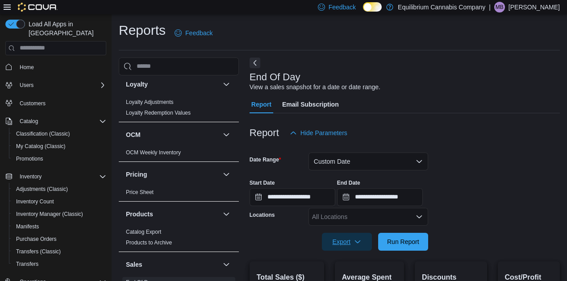
scroll to position [313, 0]
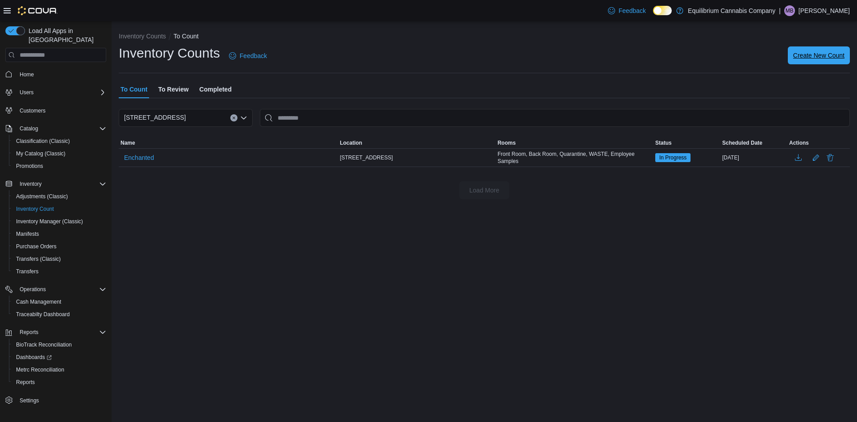
click at [831, 59] on span "Create New Count" at bounding box center [818, 55] width 51 height 9
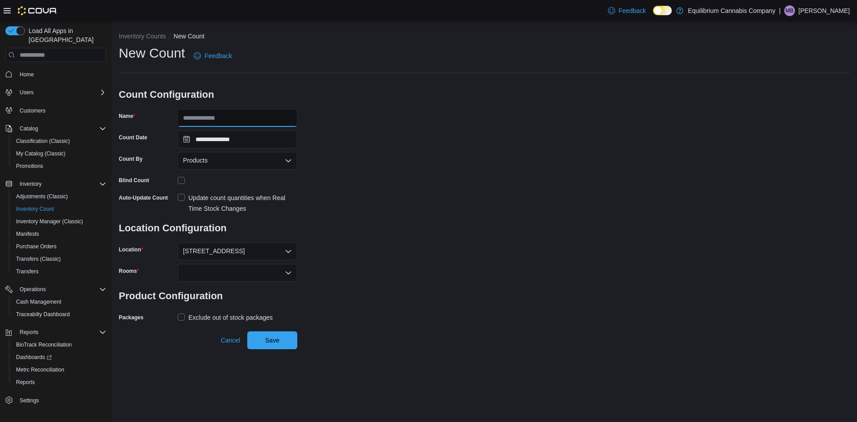
click at [241, 122] on input "Name" at bounding box center [238, 118] width 120 height 18
type input "**********"
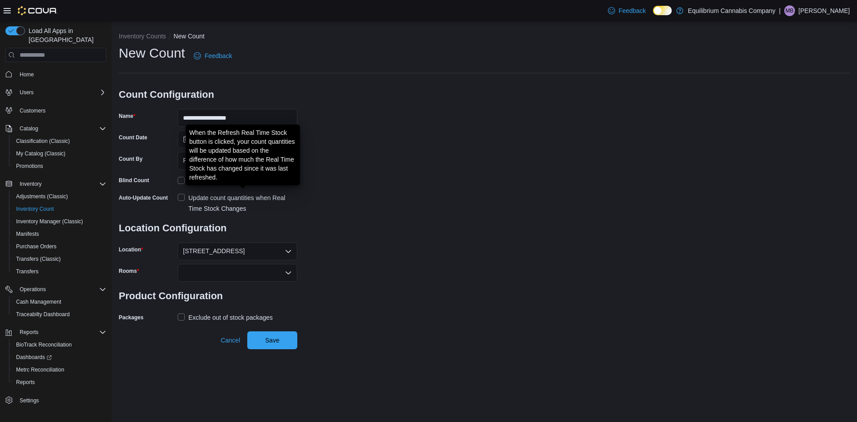
click at [209, 202] on div "Update count quantities when Real Time Stock Changes" at bounding box center [242, 202] width 109 height 21
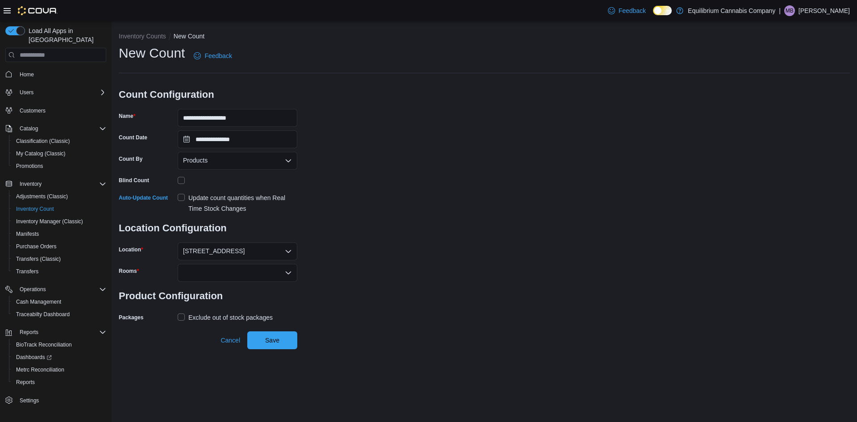
click at [223, 277] on div at bounding box center [238, 273] width 120 height 18
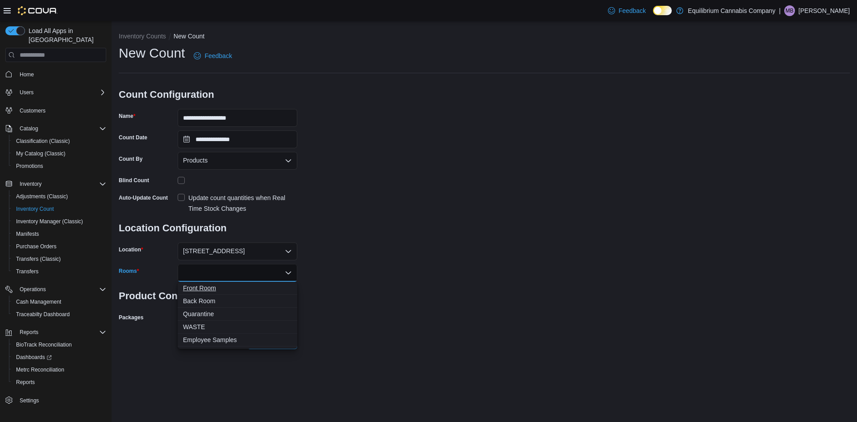
click at [218, 284] on span "Front Room" at bounding box center [237, 288] width 109 height 9
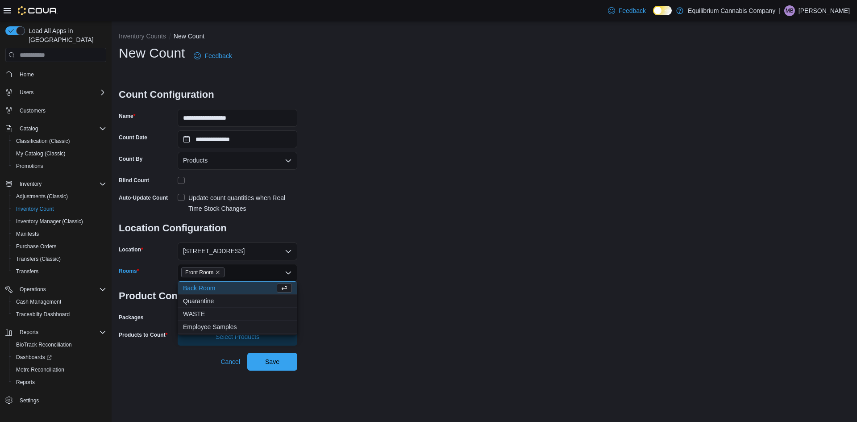
click at [352, 269] on div "**********" at bounding box center [484, 194] width 731 height 301
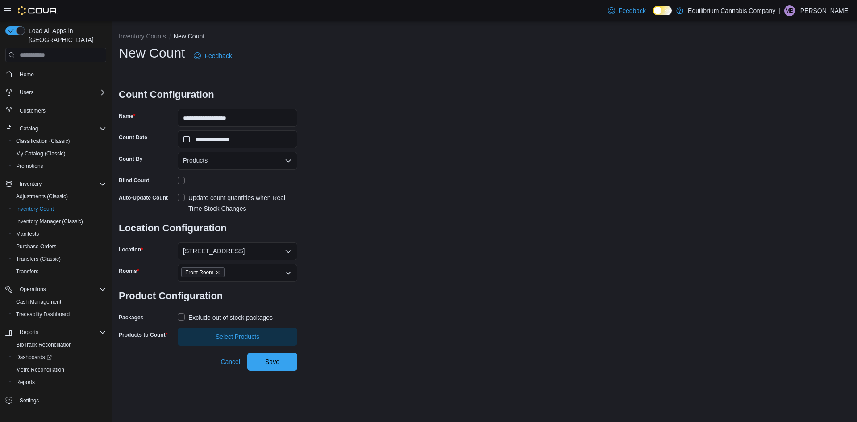
click at [235, 319] on div "Exclude out of stock packages" at bounding box center [230, 317] width 84 height 11
click at [234, 338] on span "Select Products" at bounding box center [238, 336] width 44 height 9
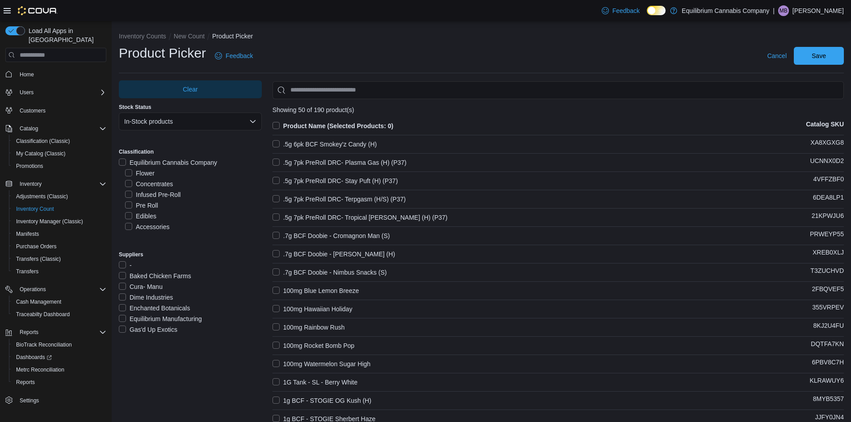
click at [131, 229] on label "Accessories" at bounding box center [147, 226] width 44 height 11
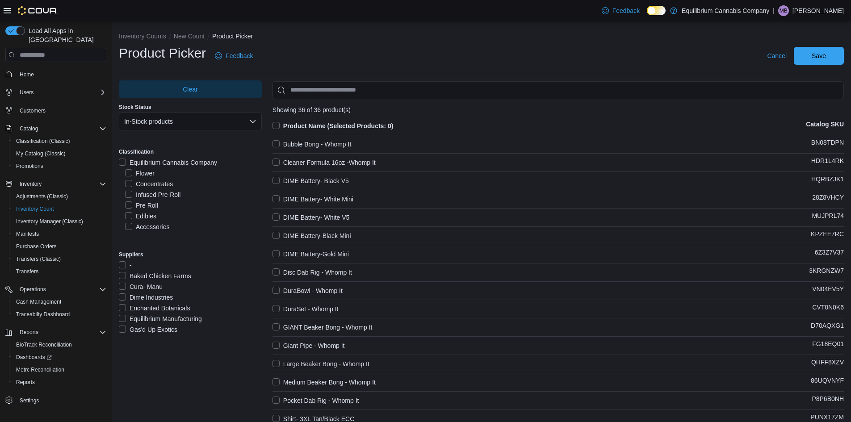
click at [274, 124] on label "Product Name (Selected Products: 0)" at bounding box center [332, 126] width 121 height 11
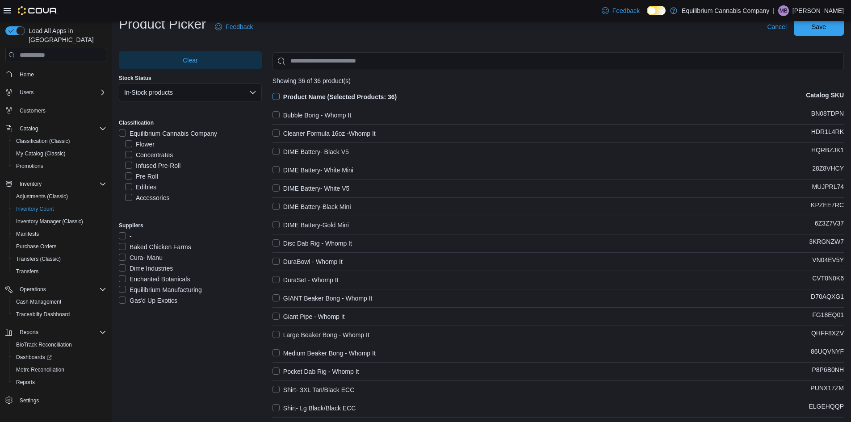
scroll to position [45, 0]
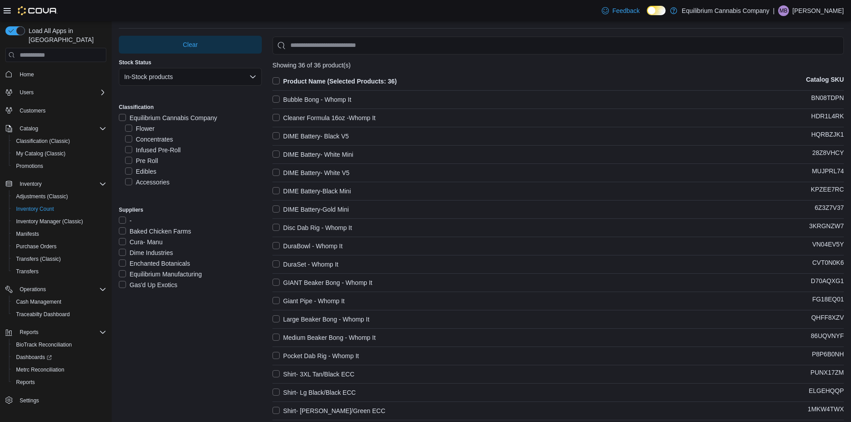
click at [277, 80] on label "Product Name (Selected Products: 36)" at bounding box center [334, 81] width 124 height 11
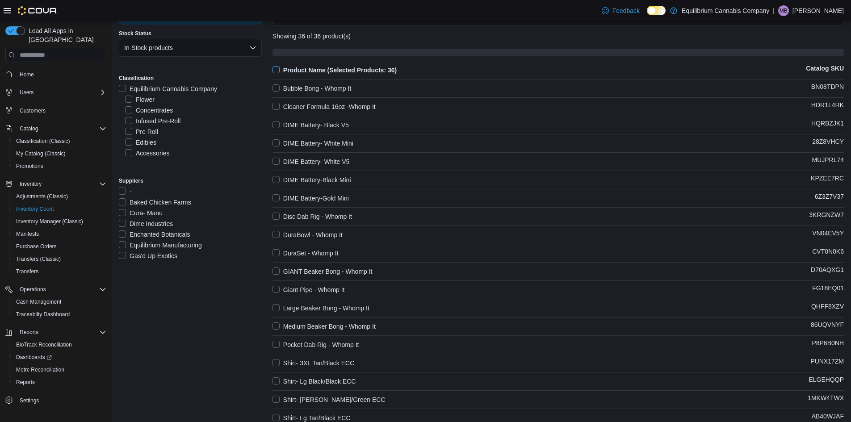
scroll to position [89, 0]
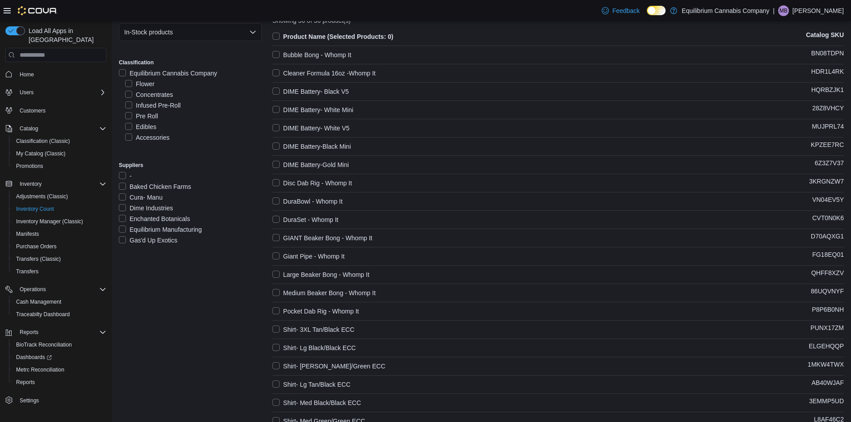
click at [279, 50] on label "Bubble Bong - Whomp It" at bounding box center [311, 55] width 79 height 11
click at [279, 70] on label "Cleaner Formula 16oz -Whomp It" at bounding box center [323, 73] width 103 height 11
click at [275, 93] on label "DIME Battery- Black V5" at bounding box center [310, 91] width 76 height 11
click at [277, 107] on label "DIME Battery- White Mini" at bounding box center [312, 109] width 81 height 11
click at [277, 126] on label "DIME Battery- White V5" at bounding box center [310, 128] width 77 height 11
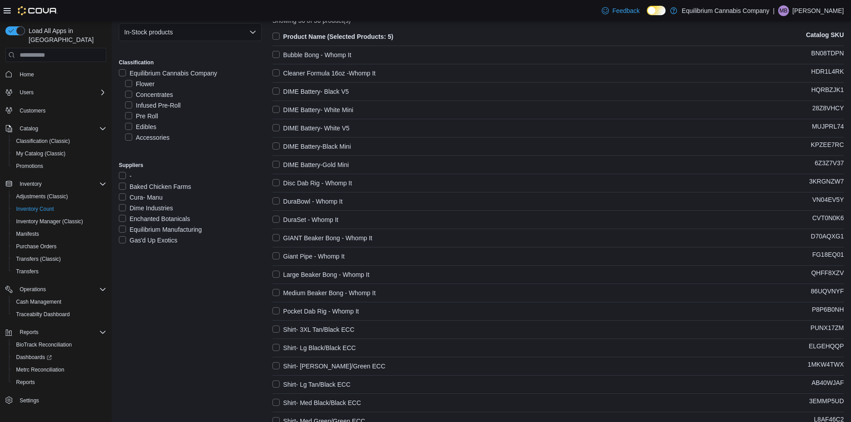
click at [278, 142] on label "DIME Battery-Black Mini" at bounding box center [311, 146] width 79 height 11
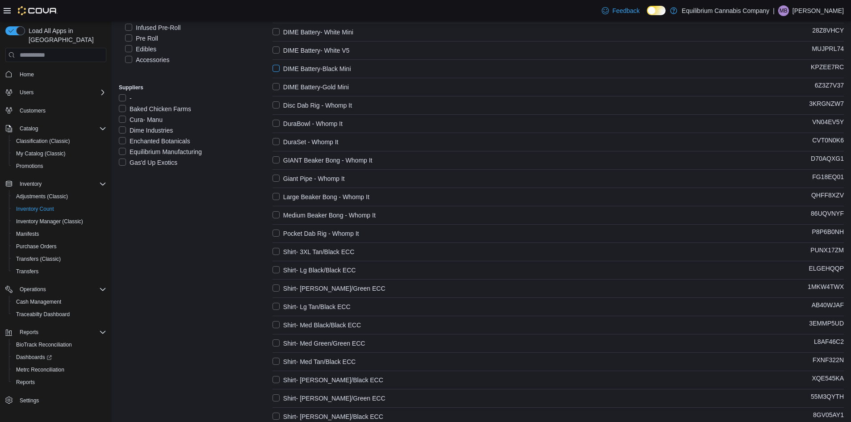
scroll to position [179, 0]
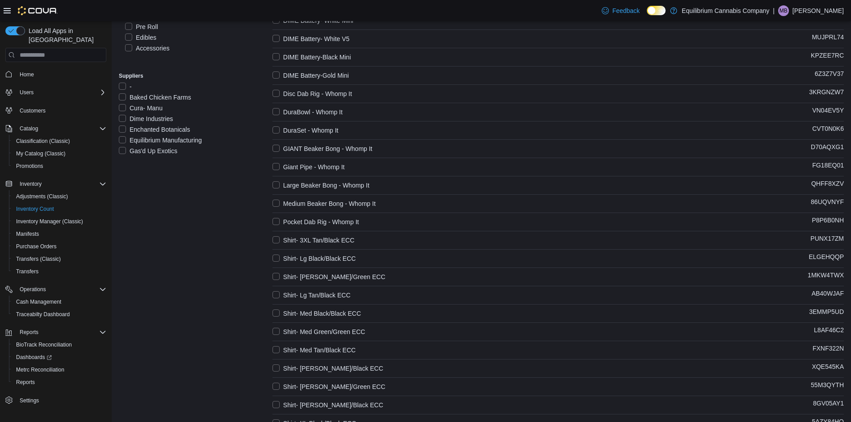
click at [274, 75] on label "DIME Battery-Gold Mini" at bounding box center [310, 75] width 76 height 11
click at [280, 92] on label "Disc Dab Rig - Whomp It" at bounding box center [311, 93] width 79 height 11
click at [278, 113] on label "DuraBowl - Whomp It" at bounding box center [307, 112] width 70 height 11
click at [278, 129] on label "DuraSet - Whomp It" at bounding box center [305, 130] width 66 height 11
click at [278, 150] on label "GIANT Beaker Bong - Whomp It" at bounding box center [322, 148] width 100 height 11
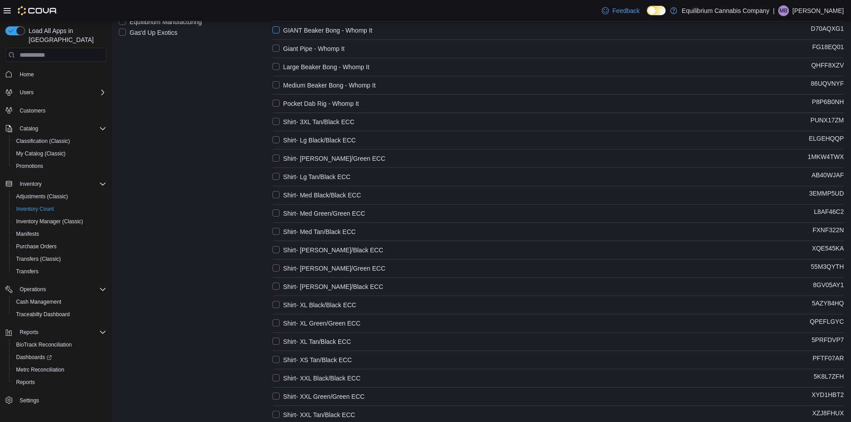
scroll to position [313, 0]
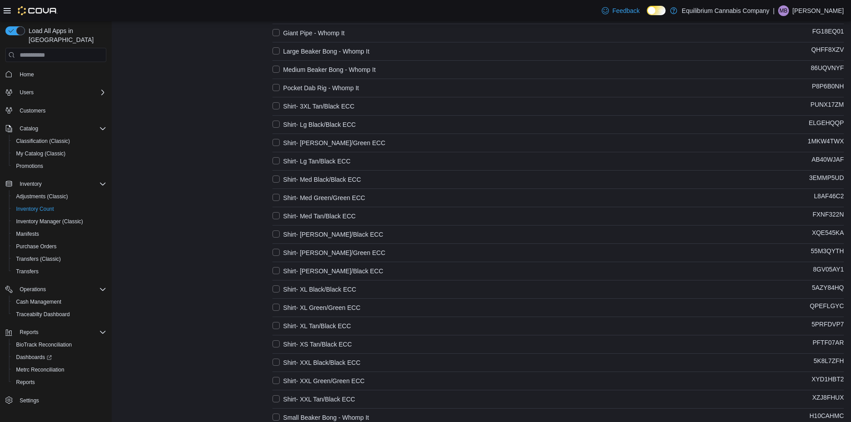
click at [277, 34] on label "Giant Pipe - Whomp It" at bounding box center [308, 33] width 72 height 11
click at [275, 49] on label "Large Beaker Bong - Whomp It" at bounding box center [320, 51] width 97 height 11
click at [274, 67] on label "Medium Beaker Bong - Whomp It" at bounding box center [323, 69] width 103 height 11
click at [281, 88] on label "Pocket Dab Rig - Whomp It" at bounding box center [315, 88] width 87 height 11
click at [277, 106] on label "Shirt- 3XL Tan/Black ECC" at bounding box center [313, 106] width 82 height 11
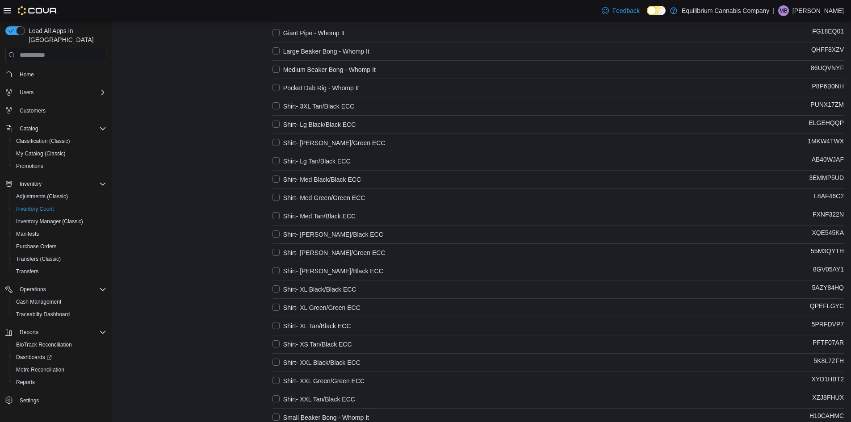
click at [276, 120] on label "Shirt- Lg Black/Black ECC" at bounding box center [313, 124] width 83 height 11
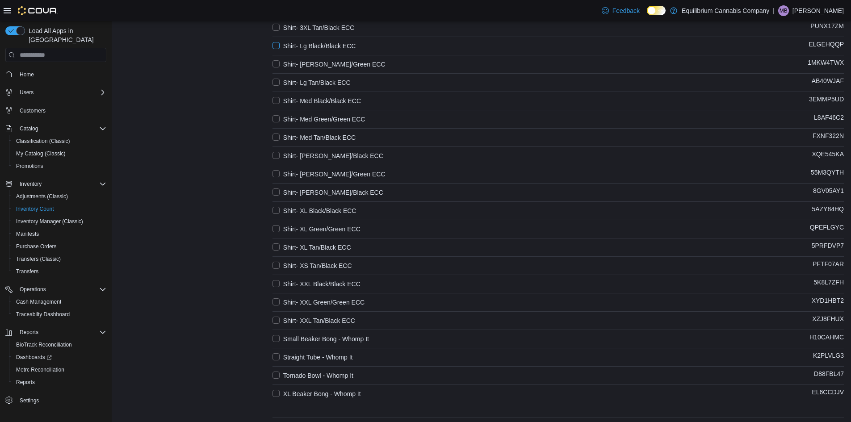
scroll to position [377, 0]
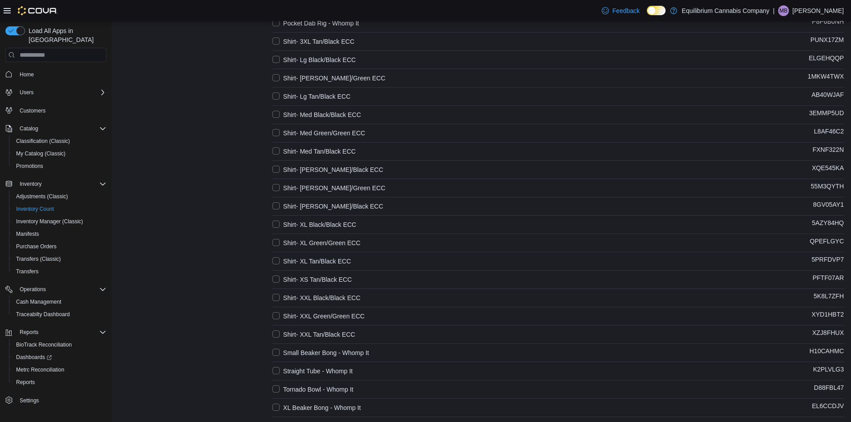
click at [278, 76] on label "Shirt- [PERSON_NAME]/Green ECC" at bounding box center [328, 78] width 113 height 11
click at [277, 96] on label "Shirt- Lg Tan/Black ECC" at bounding box center [311, 96] width 78 height 11
click at [276, 113] on label "Shirt- Med Black/Black ECC" at bounding box center [316, 114] width 88 height 11
click at [276, 133] on label "Shirt- Med Green/Green ECC" at bounding box center [318, 133] width 93 height 11
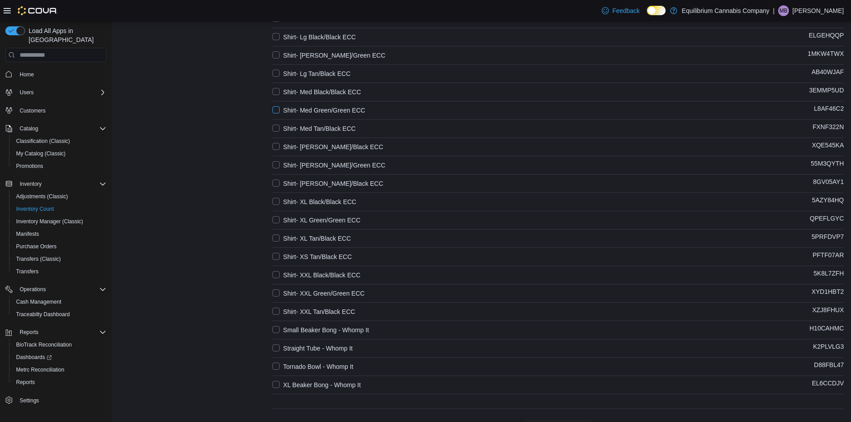
scroll to position [422, 0]
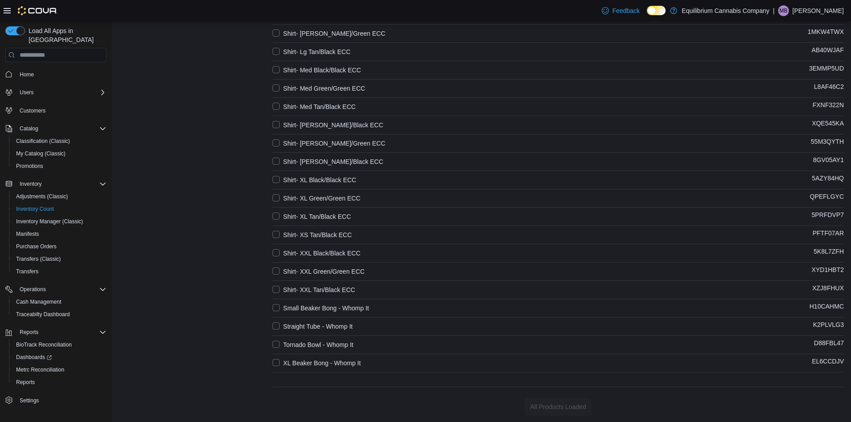
click at [272, 106] on div "Clear Stock Status In-Stock products Classification Equilibrium Cannabis Compan…" at bounding box center [481, 36] width 725 height 757
click at [276, 105] on label "Shirt- Med Tan/Black ECC" at bounding box center [313, 106] width 83 height 11
click at [276, 122] on label "Shirt- [PERSON_NAME]/Black ECC" at bounding box center [327, 125] width 111 height 11
click at [276, 145] on label "Shirt- [PERSON_NAME]/Green ECC" at bounding box center [328, 143] width 113 height 11
click at [278, 161] on label "Shirt- [PERSON_NAME]/Black ECC" at bounding box center [327, 161] width 111 height 11
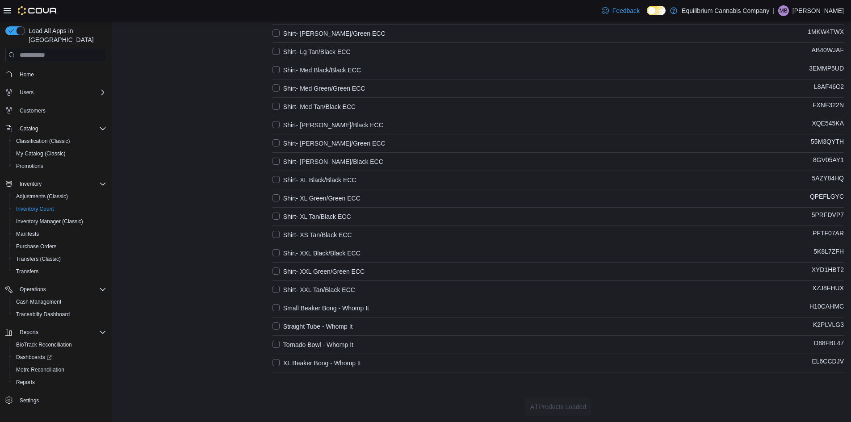
click at [280, 180] on label "Shirt- XL Black/Black ECC" at bounding box center [314, 180] width 84 height 11
click at [276, 196] on label "Shirt- XL Green/Green ECC" at bounding box center [316, 198] width 88 height 11
click at [278, 217] on label "Shirt- XL Tan/Black ECC" at bounding box center [311, 216] width 79 height 11
click at [276, 231] on label "Shirt- XS Tan/Black ECC" at bounding box center [311, 235] width 79 height 11
click at [280, 253] on label "Shirt- XXL Black/Black ECC" at bounding box center [316, 253] width 88 height 11
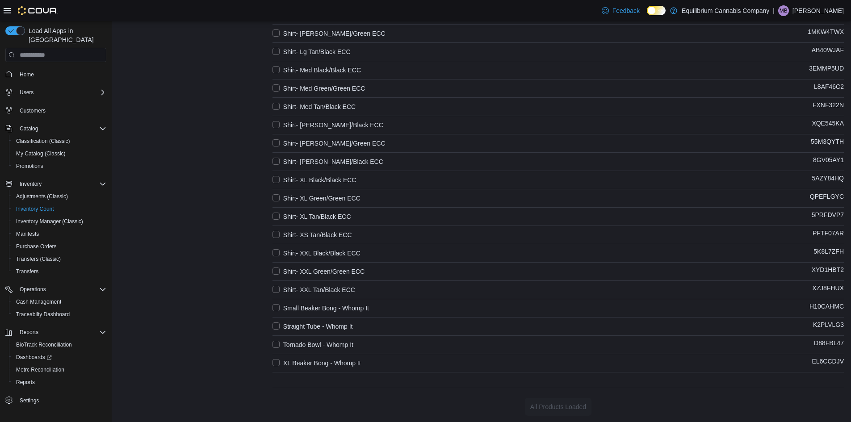
click at [280, 267] on label "Shirt- XXL Green/Green ECC" at bounding box center [318, 271] width 92 height 11
click at [277, 285] on label "Shirt- XXL Tan/Black ECC" at bounding box center [313, 289] width 83 height 11
click at [277, 309] on label "Small Beaker Bong - Whomp It" at bounding box center [320, 308] width 96 height 11
click at [278, 325] on label "Straight Tube - Whomp It" at bounding box center [312, 326] width 80 height 11
click at [280, 343] on label "Tornado Bowl - Whomp It" at bounding box center [312, 344] width 81 height 11
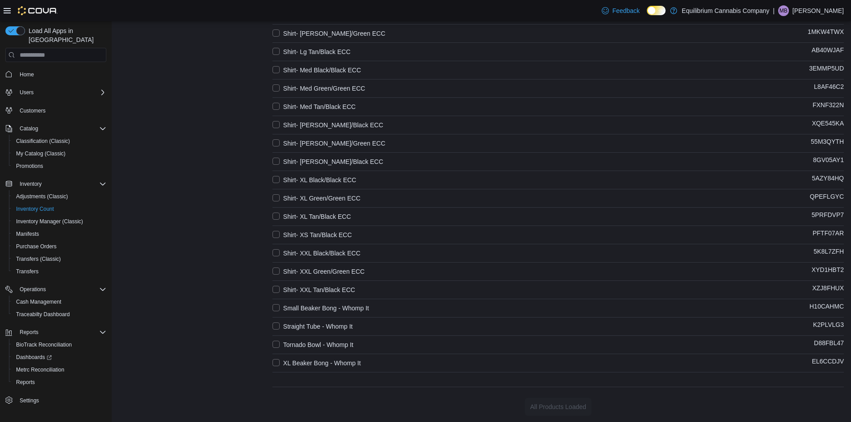
click at [280, 361] on label "XL Beaker Bong - Whomp It" at bounding box center [316, 363] width 88 height 11
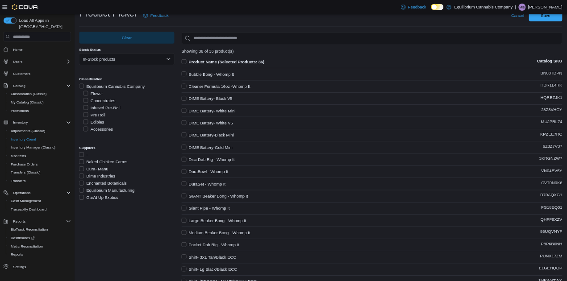
scroll to position [0, 0]
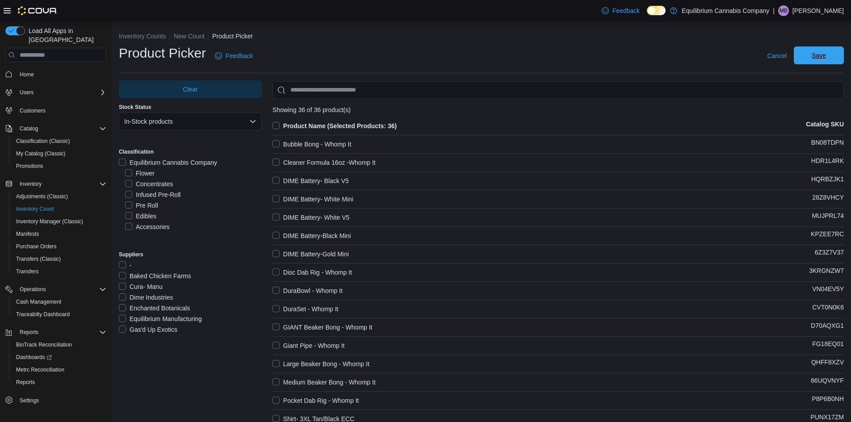
click at [826, 53] on span "Save" at bounding box center [818, 55] width 14 height 9
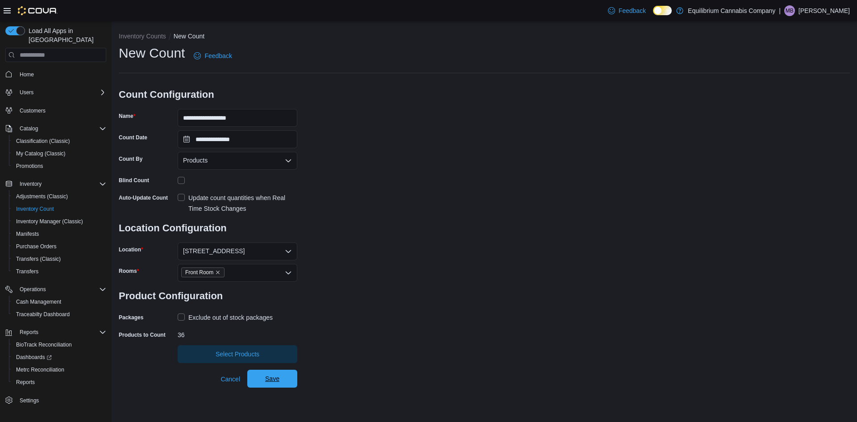
click at [256, 380] on span "Save" at bounding box center [272, 379] width 39 height 18
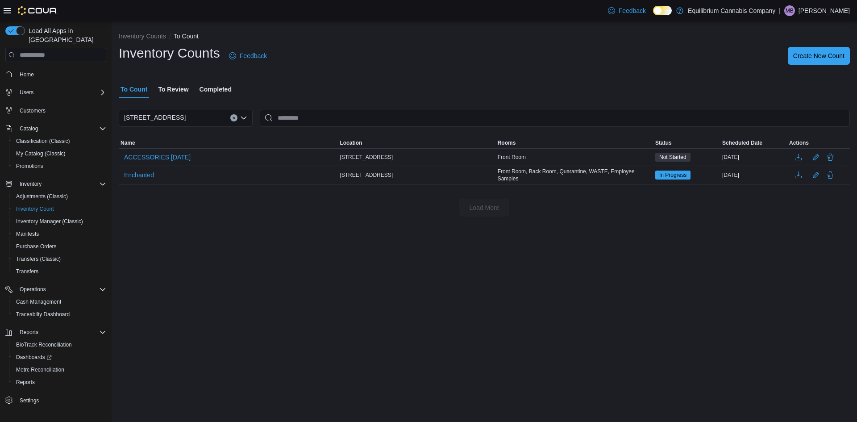
click at [513, 60] on div "Inventory Counts Feedback Create New Count" at bounding box center [484, 55] width 731 height 23
click at [180, 153] on span "ACCESSORIES [DATE]" at bounding box center [157, 157] width 67 height 9
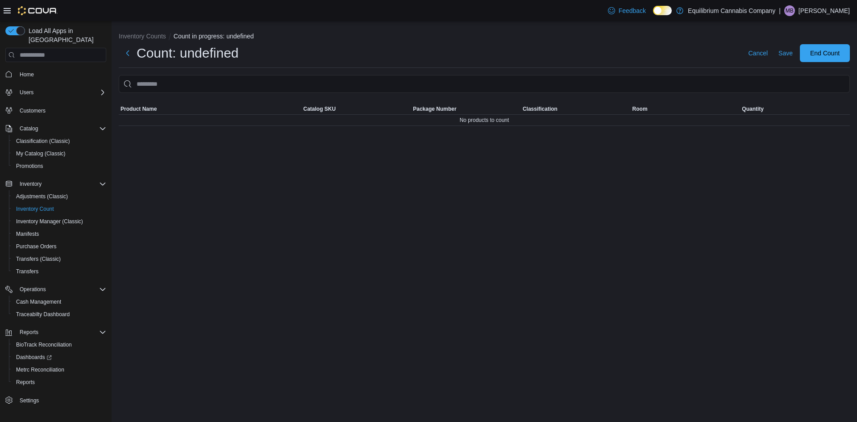
click at [176, 153] on div "Inventory Counts Count in progress: undefined Count: undefined Cancel Save End …" at bounding box center [485, 221] width 746 height 401
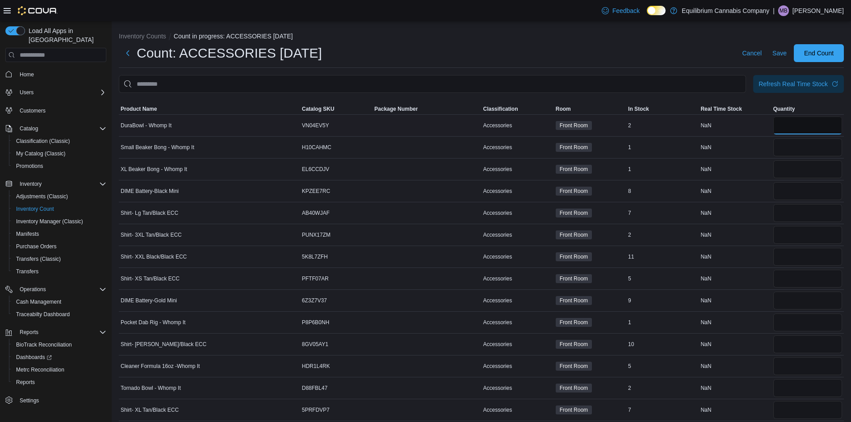
click at [806, 130] on input "number" at bounding box center [807, 126] width 69 height 18
click at [40, 298] on span "Cash Management" at bounding box center [38, 301] width 45 height 7
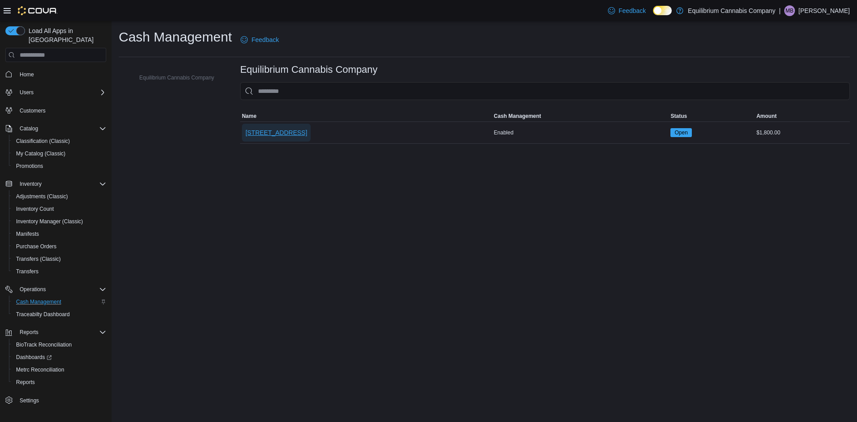
click at [290, 132] on span "[STREET_ADDRESS]" at bounding box center [277, 132] width 62 height 9
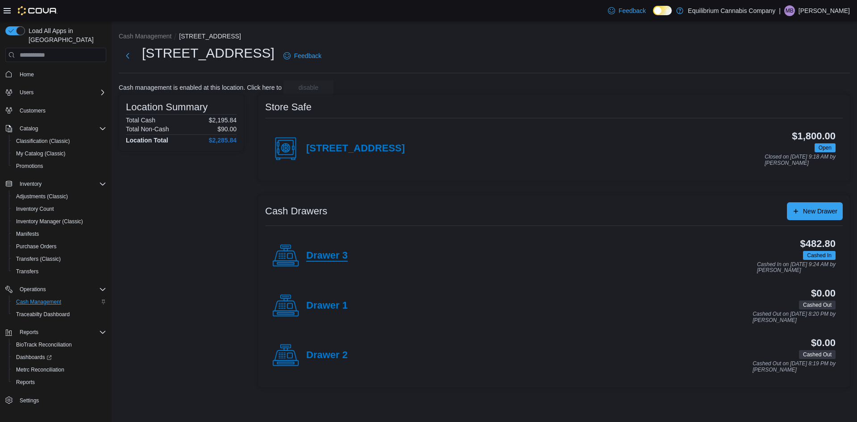
click at [340, 252] on h4 "Drawer 3" at bounding box center [327, 256] width 42 height 12
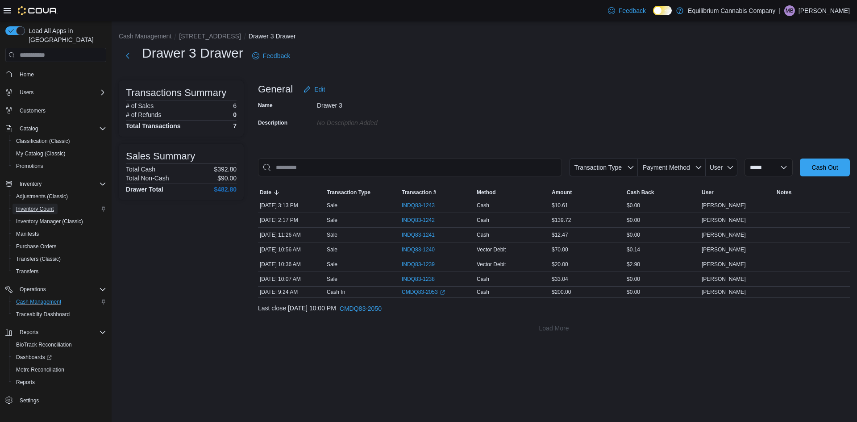
click at [46, 205] on span "Inventory Count" at bounding box center [35, 208] width 38 height 7
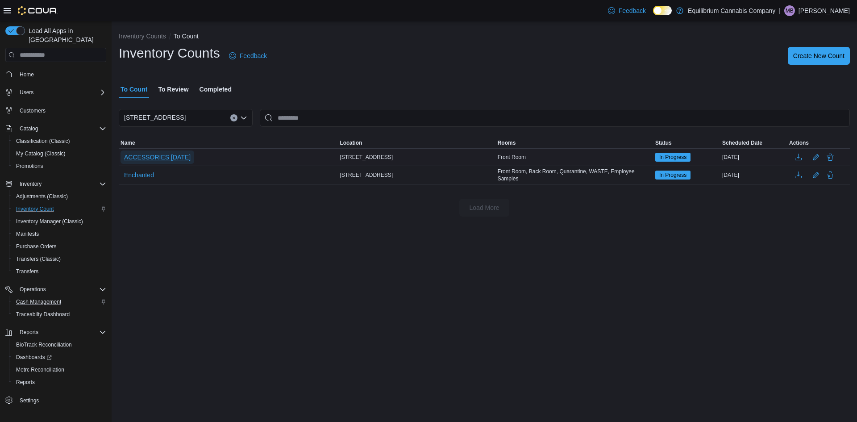
click at [163, 155] on span "ACCESSORIES [DATE]" at bounding box center [157, 157] width 67 height 9
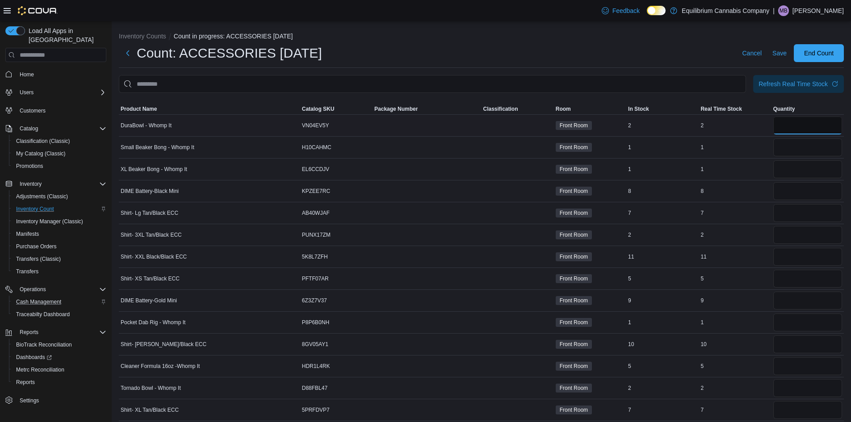
click at [801, 123] on input "number" at bounding box center [807, 126] width 69 height 18
type input "*"
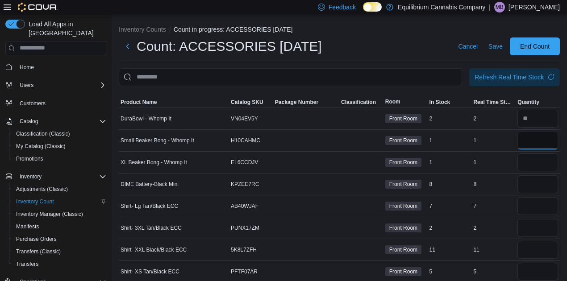
type input "*"
click at [129, 104] on span "Product Name" at bounding box center [139, 102] width 36 height 7
click at [549, 110] on input "number" at bounding box center [538, 119] width 41 height 18
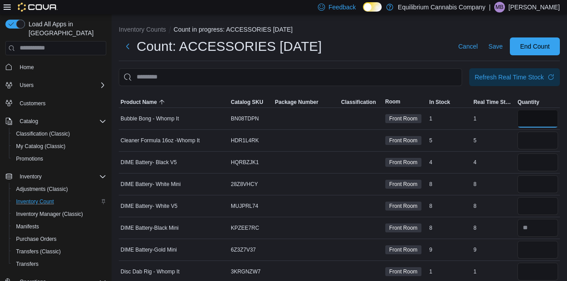
type input "*"
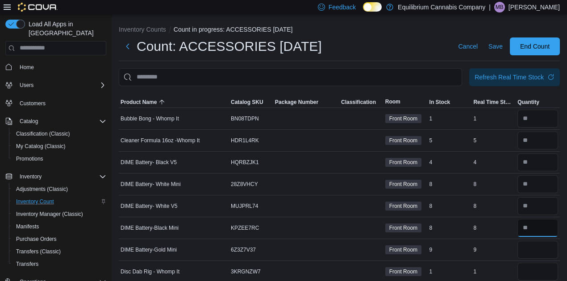
type input "*"
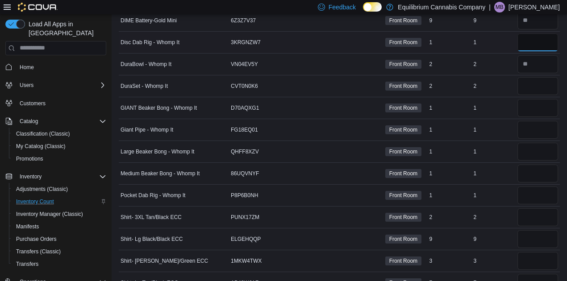
scroll to position [238, 0]
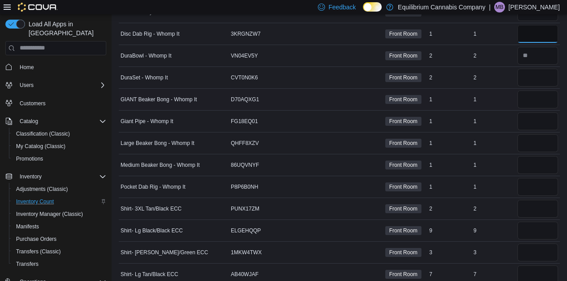
type input "*"
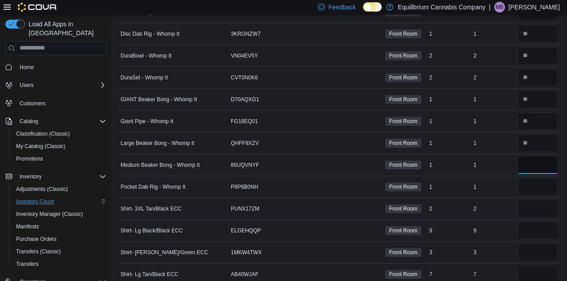
type input "*"
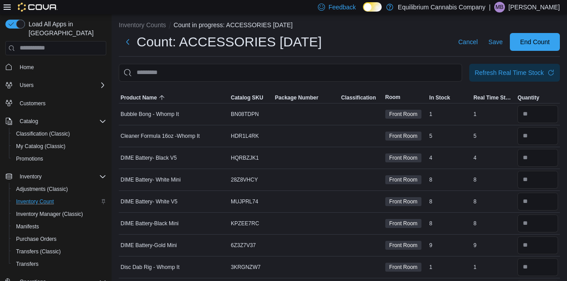
scroll to position [0, 0]
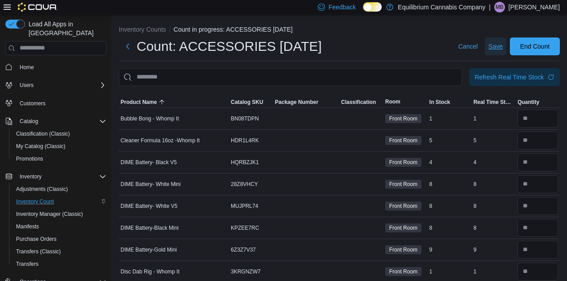
click at [496, 48] on span "Save" at bounding box center [495, 46] width 14 height 9
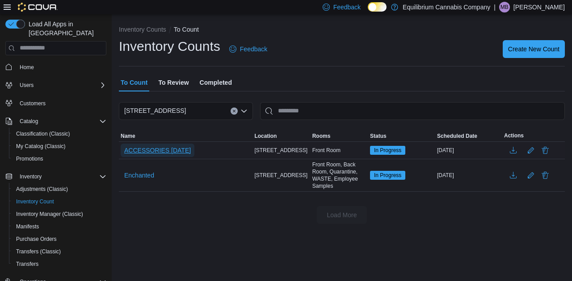
click at [180, 150] on span "ACCESSORIES [DATE]" at bounding box center [157, 150] width 67 height 9
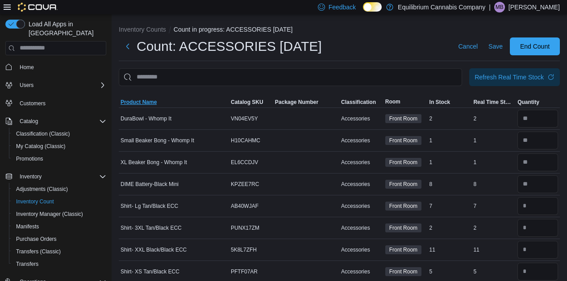
click at [142, 99] on span "Product Name" at bounding box center [139, 102] width 36 height 7
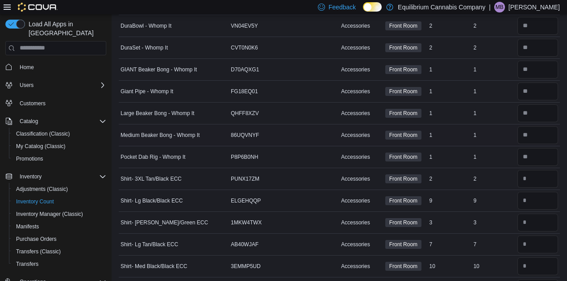
scroll to position [297, 0]
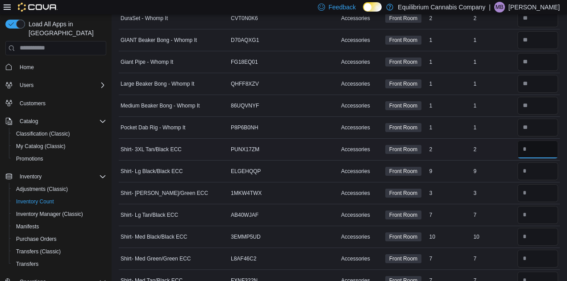
click at [539, 146] on input "number" at bounding box center [538, 150] width 41 height 18
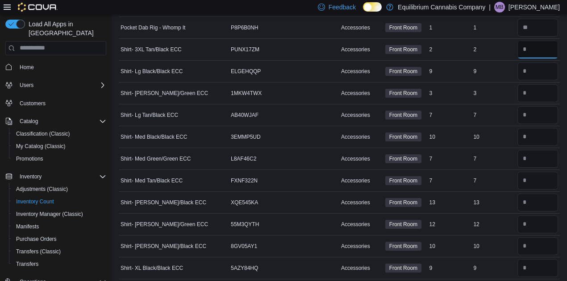
scroll to position [387, 0]
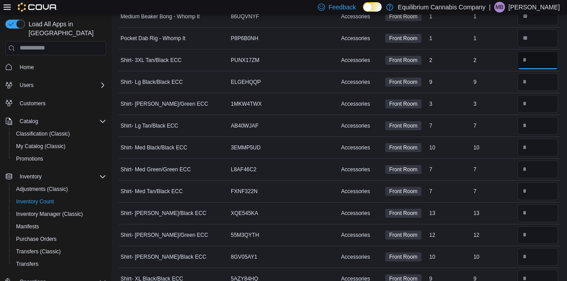
type input "*"
type input "**"
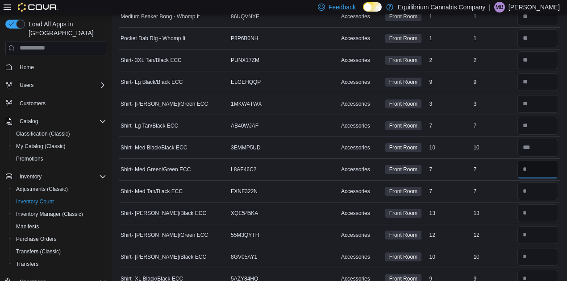
type input "*"
type input "**"
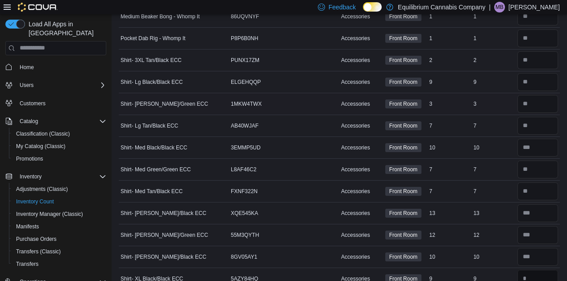
scroll to position [389, 0]
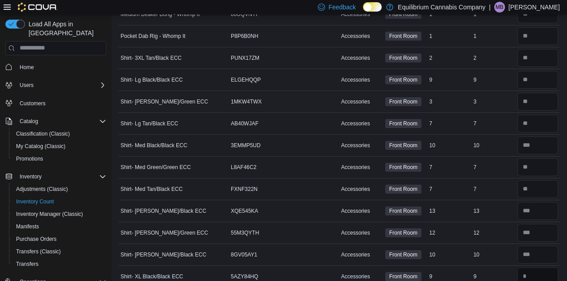
type input "*"
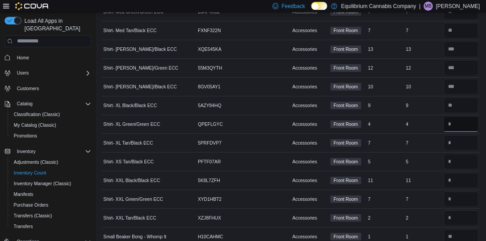
scroll to position [543, 0]
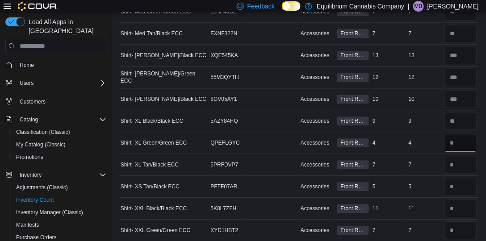
type input "*"
type input "**"
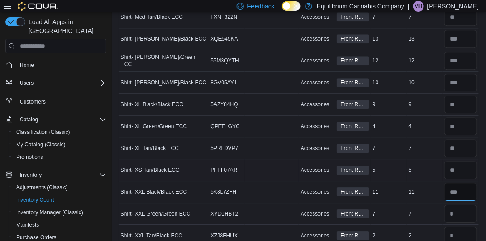
scroll to position [568, 0]
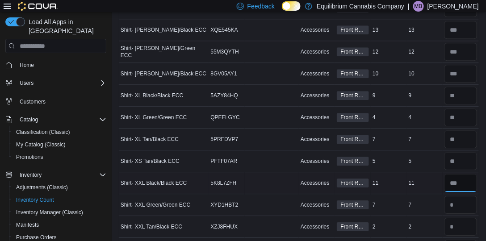
type input "**"
type input "*"
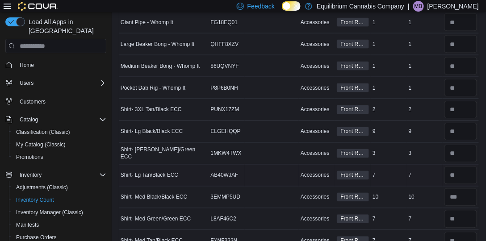
scroll to position [322, 0]
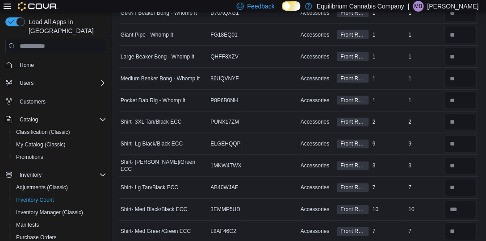
type input "*"
click at [464, 141] on input "number" at bounding box center [460, 144] width 33 height 18
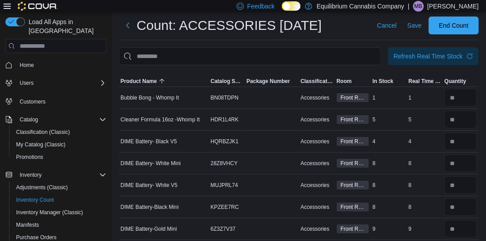
scroll to position [17, 0]
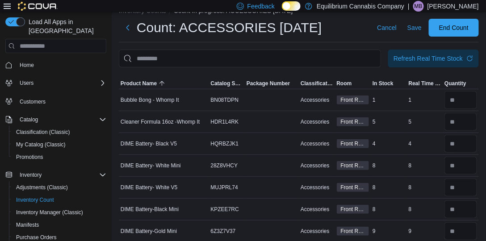
type input "*"
click at [407, 25] on div "Cancel Save End Count" at bounding box center [425, 28] width 105 height 18
click at [400, 22] on button "Cancel" at bounding box center [386, 28] width 27 height 18
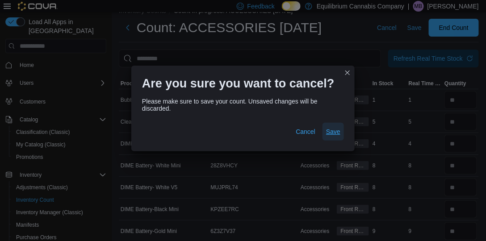
click at [334, 136] on span "Save" at bounding box center [333, 131] width 14 height 9
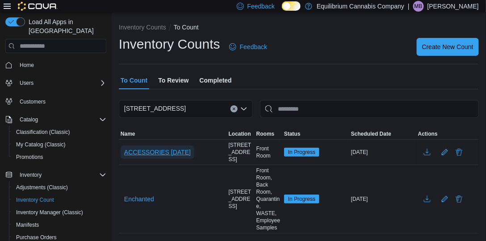
click at [127, 151] on span "ACCESSORIES [DATE]" at bounding box center [157, 152] width 67 height 9
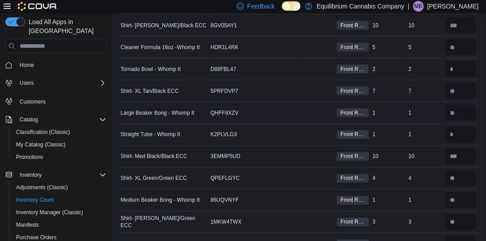
scroll to position [331, 0]
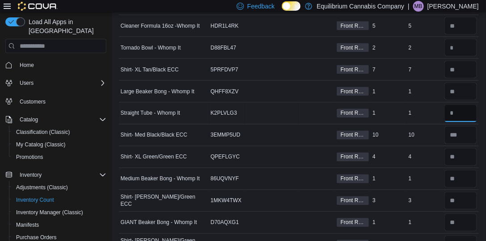
click at [457, 114] on input "number" at bounding box center [460, 113] width 33 height 18
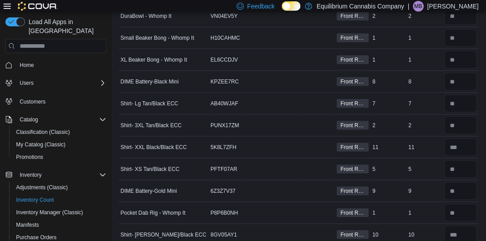
scroll to position [0, 0]
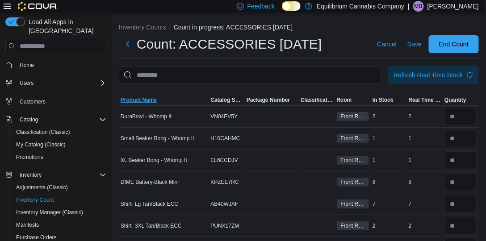
type input "*"
click at [150, 96] on span "Product Name" at bounding box center [164, 100] width 90 height 11
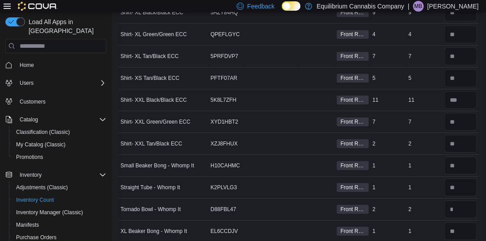
scroll to position [652, 0]
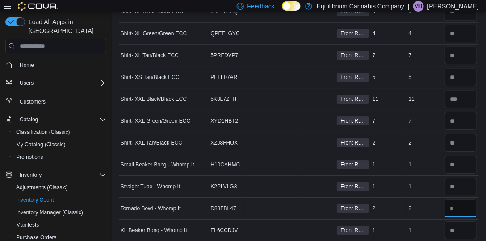
click at [464, 200] on input "number" at bounding box center [460, 209] width 33 height 18
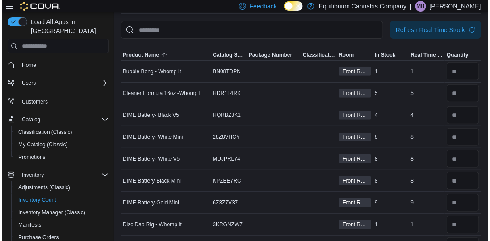
scroll to position [0, 0]
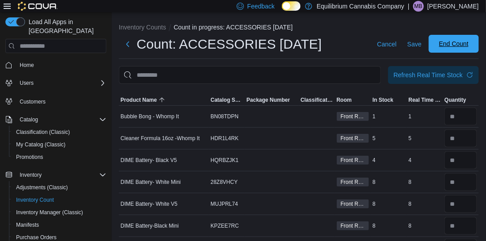
type input "*"
click at [441, 43] on span "End Count" at bounding box center [453, 44] width 39 height 18
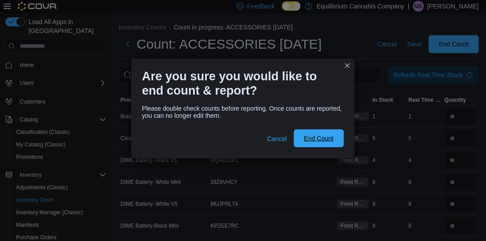
click at [341, 140] on button "End Count" at bounding box center [319, 138] width 50 height 18
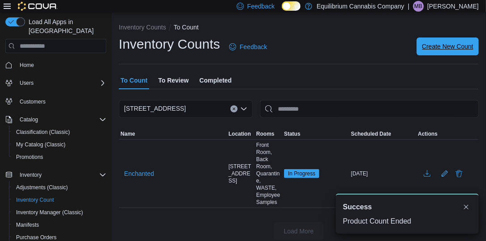
click at [456, 47] on span "Create New Count" at bounding box center [447, 46] width 51 height 9
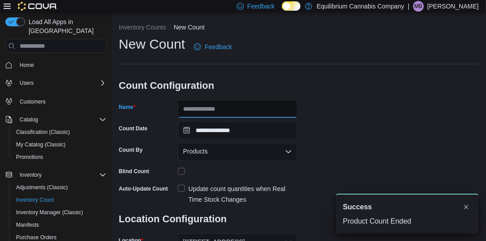
click at [210, 108] on input "Name" at bounding box center [238, 109] width 120 height 18
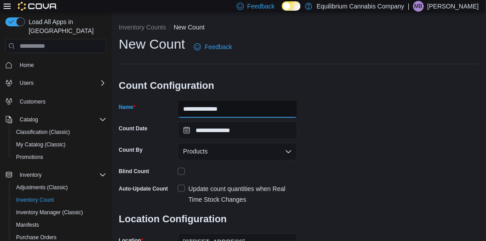
type input "**********"
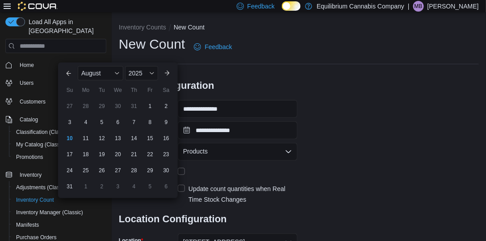
click at [254, 84] on h3 "Count Configuration" at bounding box center [208, 85] width 179 height 29
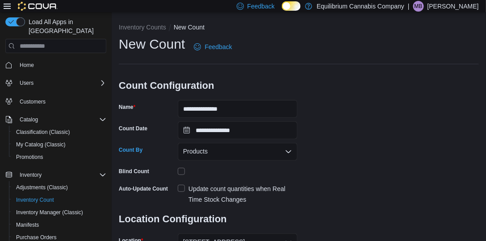
click at [250, 150] on div "Products" at bounding box center [238, 152] width 120 height 18
click at [317, 141] on div "**********" at bounding box center [299, 175] width 360 height 280
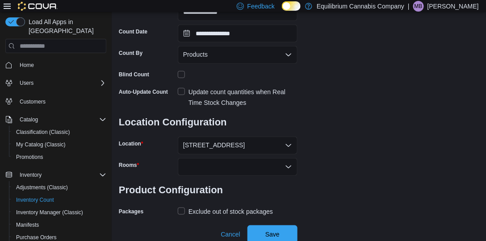
scroll to position [99, 0]
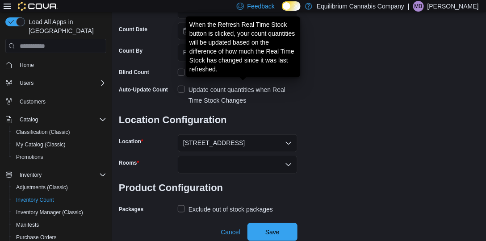
click at [214, 93] on div "Update count quantities when Real Time Stock Changes" at bounding box center [242, 94] width 109 height 21
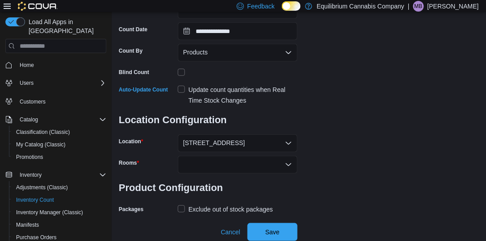
click at [215, 161] on div at bounding box center [238, 165] width 120 height 18
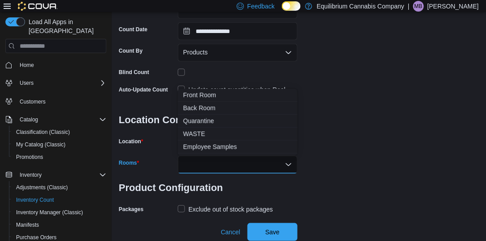
click at [202, 96] on span "Front Room" at bounding box center [237, 95] width 109 height 9
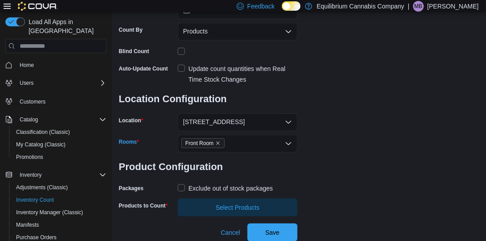
scroll to position [121, 0]
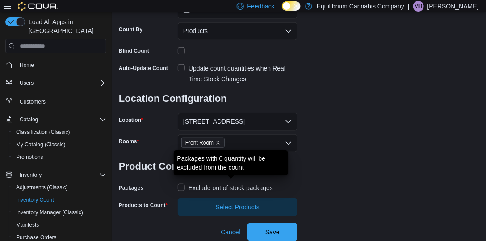
click at [241, 192] on div "Exclude out of stock packages" at bounding box center [230, 188] width 84 height 11
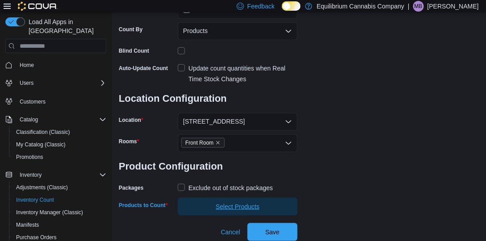
click at [248, 202] on span "Select Products" at bounding box center [237, 207] width 109 height 18
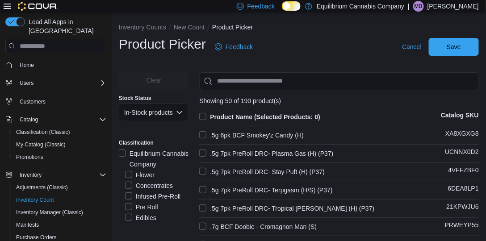
click at [129, 219] on label "Edibles" at bounding box center [140, 218] width 31 height 11
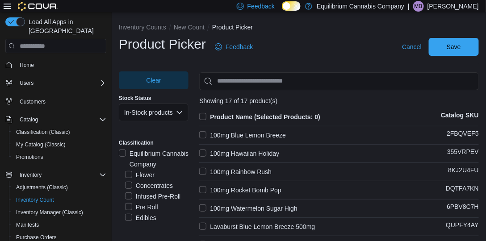
click at [205, 114] on label "Product Name (Selected Products: 0)" at bounding box center [259, 117] width 121 height 11
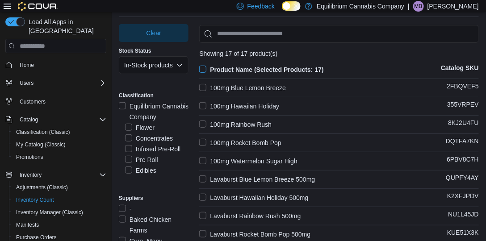
scroll to position [16, 0]
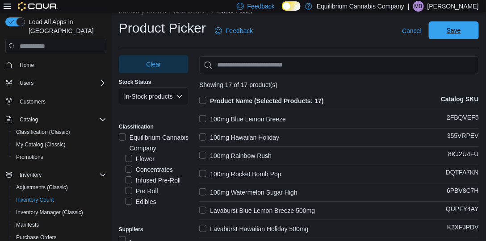
click at [460, 31] on span "Save" at bounding box center [454, 30] width 14 height 9
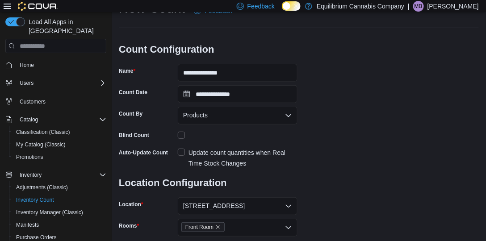
scroll to position [138, 0]
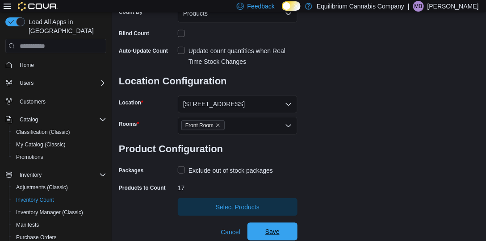
click at [277, 237] on span "Save" at bounding box center [272, 232] width 39 height 18
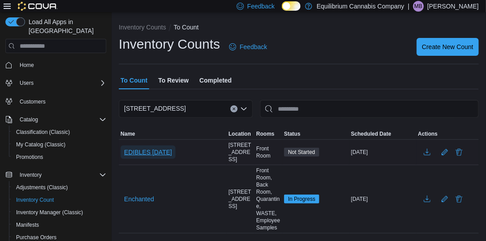
click at [173, 154] on button "EDIBLES 8.10.25" at bounding box center [148, 152] width 55 height 13
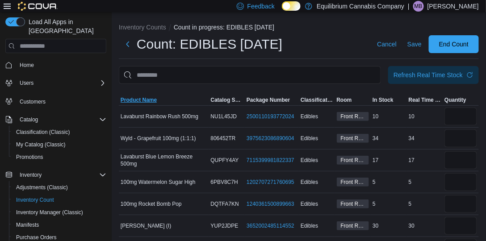
click at [155, 105] on span "Product Name" at bounding box center [164, 100] width 90 height 11
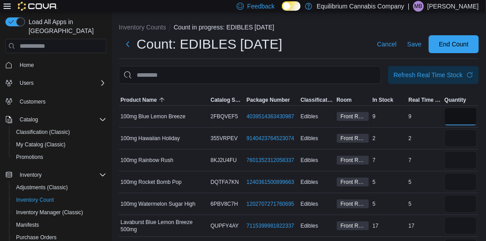
click at [477, 117] on input "number" at bounding box center [460, 117] width 33 height 18
type input "*"
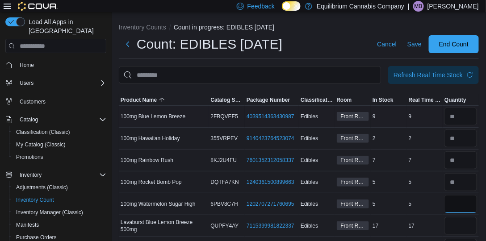
type input "*"
type input "**"
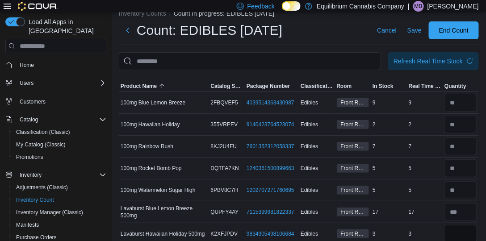
type input "*"
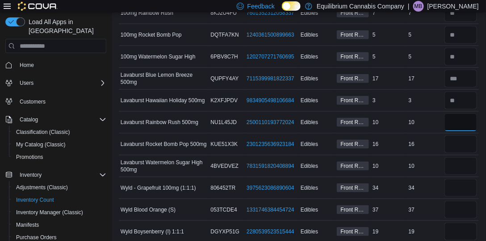
type input "**"
type input "*"
type input "**"
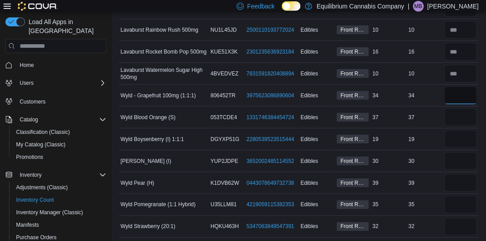
click at [459, 101] on input "number" at bounding box center [460, 96] width 33 height 18
type input "**"
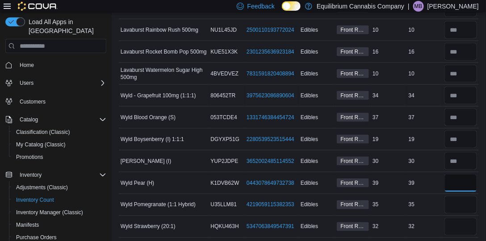
type input "**"
click at [464, 204] on input "number" at bounding box center [460, 205] width 33 height 18
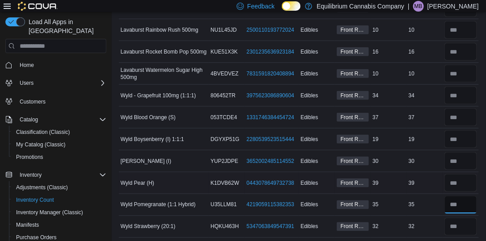
type input "**"
click at [456, 176] on input "number" at bounding box center [460, 183] width 33 height 18
type input "*"
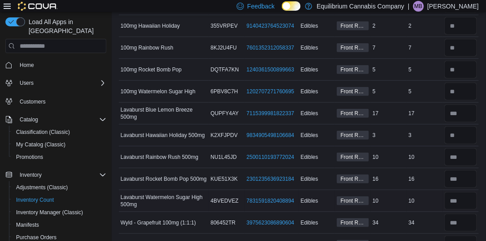
scroll to position [61, 0]
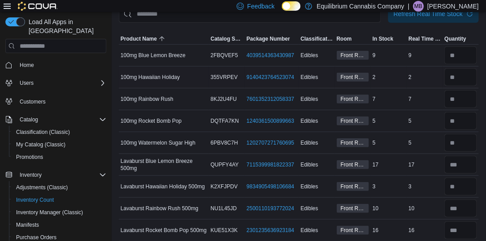
type input "**"
click at [465, 79] on input "number" at bounding box center [460, 77] width 33 height 18
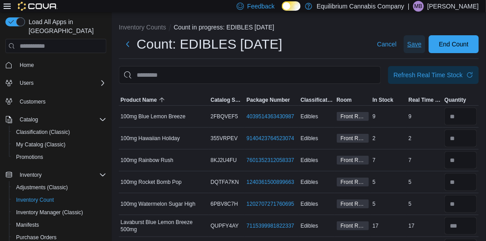
click at [425, 46] on button "Save" at bounding box center [414, 44] width 21 height 18
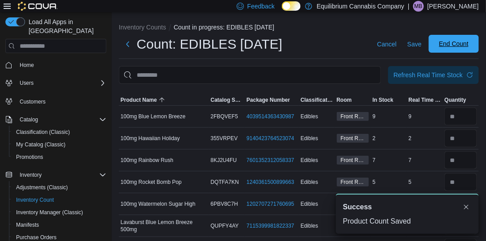
click at [455, 48] on span "End Count" at bounding box center [453, 44] width 39 height 18
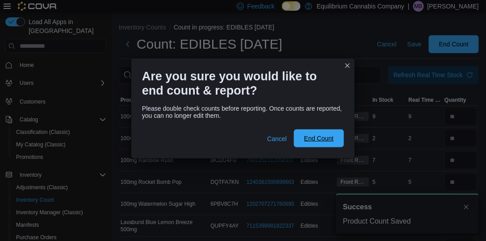
click at [322, 142] on span "End Count" at bounding box center [318, 138] width 29 height 9
click at [322, 140] on span "End Count" at bounding box center [318, 138] width 29 height 9
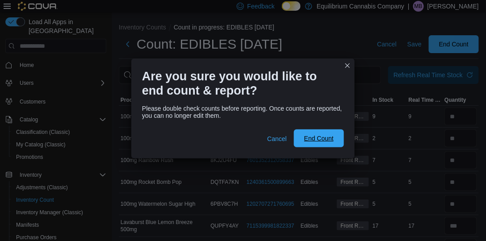
click at [320, 139] on span "End Count" at bounding box center [318, 138] width 29 height 9
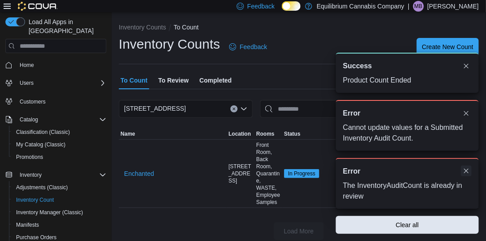
click at [468, 172] on button "Dismiss toast" at bounding box center [466, 171] width 11 height 11
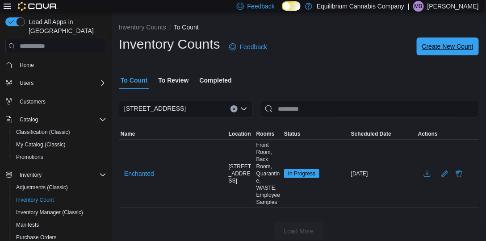
click at [446, 47] on span "Create New Count" at bounding box center [447, 46] width 51 height 9
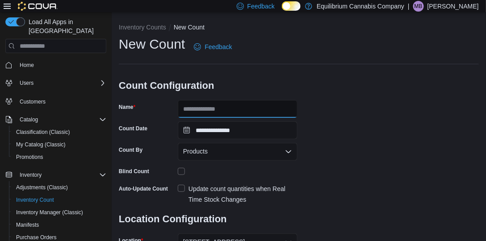
click at [292, 110] on input "Name" at bounding box center [238, 109] width 120 height 18
click at [238, 107] on input "**********" at bounding box center [238, 109] width 120 height 18
click at [235, 110] on input "**********" at bounding box center [238, 109] width 120 height 18
click at [237, 109] on input "**********" at bounding box center [238, 109] width 120 height 18
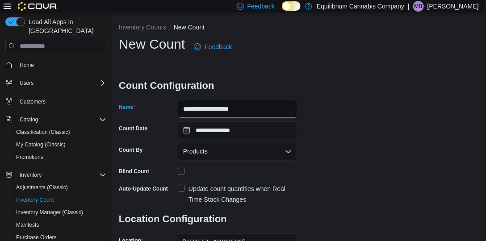
click at [237, 109] on input "**********" at bounding box center [238, 109] width 120 height 18
click at [238, 109] on input "**********" at bounding box center [238, 109] width 120 height 18
drag, startPoint x: 241, startPoint y: 109, endPoint x: 234, endPoint y: 109, distance: 6.7
click at [234, 109] on input "**********" at bounding box center [238, 109] width 120 height 18
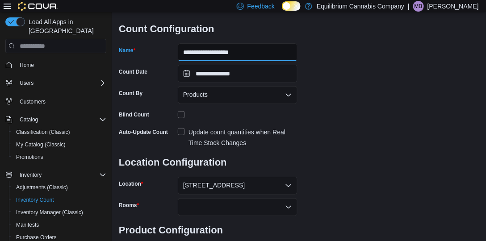
scroll to position [76, 0]
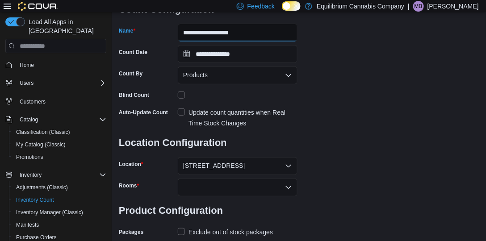
type input "**********"
click at [180, 111] on label "Update count quantities when Real Time Stock Changes" at bounding box center [238, 117] width 120 height 21
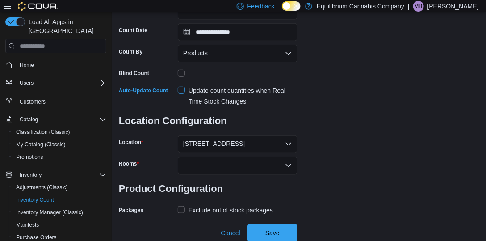
scroll to position [99, 0]
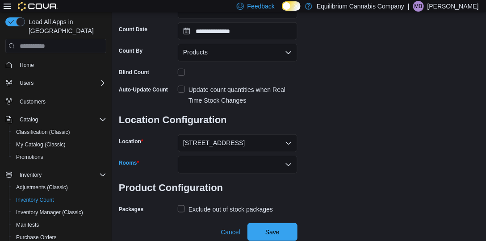
click at [205, 159] on div at bounding box center [238, 165] width 120 height 18
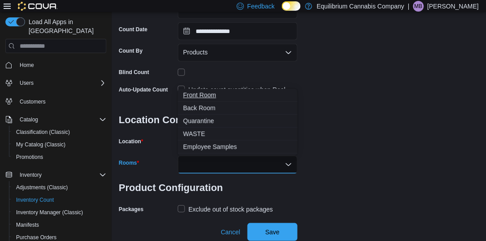
click at [198, 99] on span "Front Room" at bounding box center [237, 95] width 109 height 9
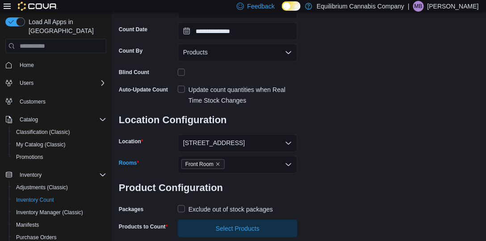
scroll to position [121, 0]
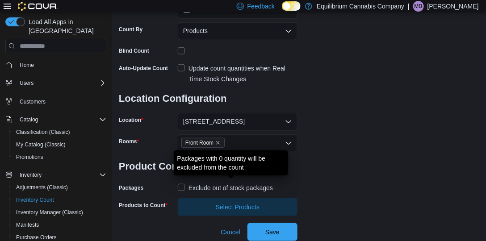
click at [216, 185] on div "Exclude out of stock packages" at bounding box center [230, 188] width 84 height 11
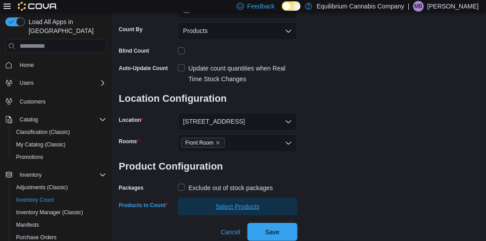
click at [208, 209] on span "Select Products" at bounding box center [237, 207] width 109 height 18
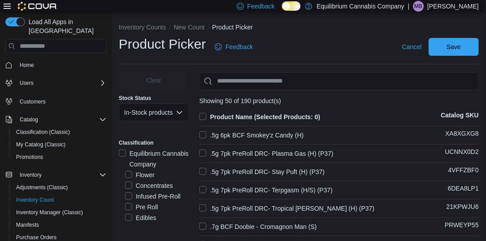
click at [142, 186] on label "Concentrates" at bounding box center [149, 185] width 48 height 11
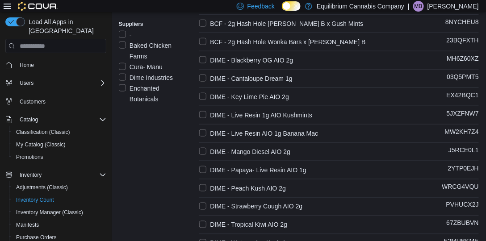
scroll to position [230, 0]
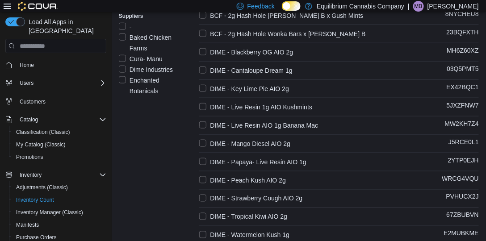
click at [206, 52] on label "DIME - Blackberry OG AIO 2g" at bounding box center [246, 52] width 94 height 11
click at [206, 67] on label "DIME - Cantaloupe Dream 1g" at bounding box center [245, 70] width 93 height 11
click at [207, 88] on label "DIME - Key Lime Pie AIO 2g" at bounding box center [244, 88] width 90 height 11
click at [205, 106] on label "DIME - Live Resin 1g AIO Kushmints" at bounding box center [255, 107] width 113 height 11
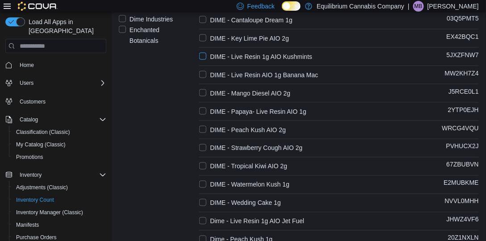
scroll to position [280, 0]
click at [206, 74] on label "DIME - Live Resin AIO 1g Banana Mac" at bounding box center [258, 74] width 119 height 11
click at [209, 90] on label "DIME - Mango Diesel AIO 2g" at bounding box center [244, 93] width 91 height 11
drag, startPoint x: 207, startPoint y: 104, endPoint x: 207, endPoint y: 110, distance: 6.3
click at [207, 106] on div "Product Name (Selected Products: 6) Catalog SKU 1g BCF - STOGIE OG Kush (H) 8MY…" at bounding box center [339, 151] width 280 height 641
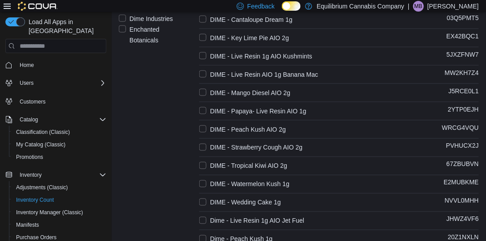
click at [207, 111] on label "DIME - Papaya- Live Resin AIO 1g" at bounding box center [252, 111] width 107 height 11
drag, startPoint x: 208, startPoint y: 137, endPoint x: 205, endPoint y: 129, distance: 8.2
click at [206, 134] on div "Product Name (Selected Products: 7) Catalog SKU 1g BCF - STOGIE OG Kush (H) 8MY…" at bounding box center [339, 151] width 280 height 641
click at [205, 129] on label "DIME - Peach Kush AIO 2g" at bounding box center [242, 129] width 87 height 11
drag, startPoint x: 209, startPoint y: 148, endPoint x: 206, endPoint y: 159, distance: 11.5
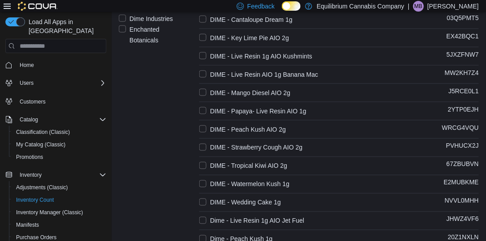
click at [209, 148] on label "DIME - Strawberry Cough AIO 2g" at bounding box center [250, 147] width 103 height 11
click at [207, 167] on label "DIME - Tropical Kiwi AIO 2g" at bounding box center [243, 166] width 88 height 11
click at [208, 179] on label "DIME - Watermelon Kush 1g" at bounding box center [244, 184] width 90 height 11
click at [206, 201] on label "DIME - Wedding Cake 1g" at bounding box center [239, 202] width 81 height 11
click at [207, 222] on label "Dime - Live Resin 1g AIO Jet Fuel" at bounding box center [251, 221] width 105 height 11
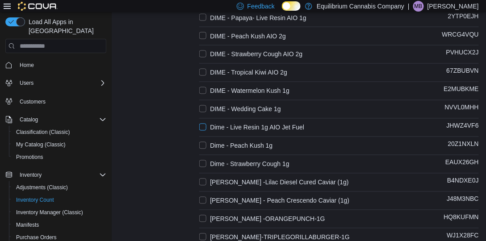
scroll to position [383, 0]
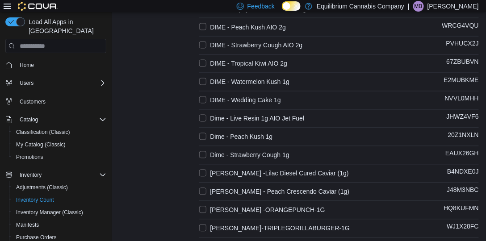
click at [205, 136] on label "Dime - Peach Kush 1g" at bounding box center [235, 137] width 73 height 11
click at [209, 153] on label "Dime - Strawberry Cough 1g" at bounding box center [244, 155] width 90 height 11
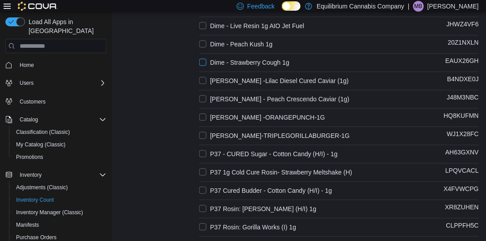
scroll to position [484, 0]
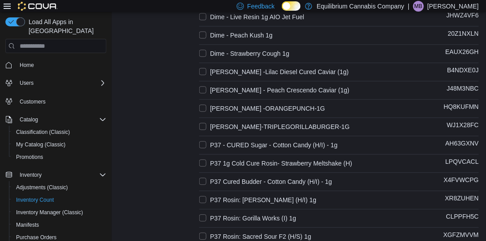
click at [205, 72] on label "EB - CR -Lilac Diesel Cured Caviar (1g)" at bounding box center [273, 72] width 149 height 11
drag, startPoint x: 206, startPoint y: 85, endPoint x: 206, endPoint y: 90, distance: 4.5
click at [206, 86] on label "EB- CR - Peach Crescendo Caviar (1g)" at bounding box center [274, 90] width 150 height 11
click at [207, 104] on label "EB- CR -ORANGEPUNCH-1G" at bounding box center [261, 108] width 125 height 11
click at [209, 125] on label "EB-CR-TRIPLEGORILLABURGER-1G" at bounding box center [274, 126] width 150 height 11
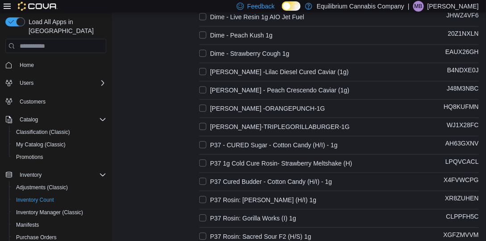
click at [205, 140] on label "P37 - CURED Sugar - Cotton Candy (H/I) - 1g" at bounding box center [268, 145] width 138 height 11
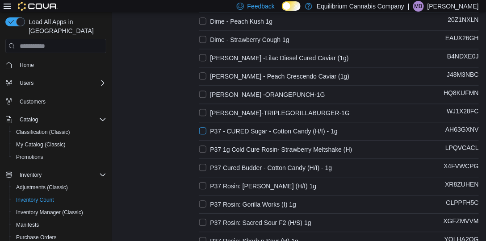
scroll to position [536, 0]
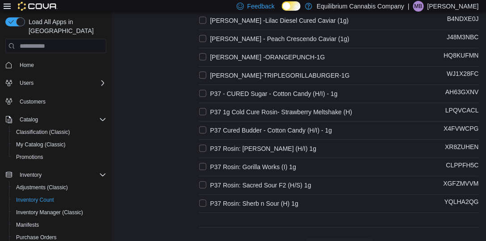
click at [208, 109] on label "P37 1g Cold Cure Rosin- Strawberry Meltshake (H)" at bounding box center [275, 112] width 153 height 11
click at [207, 145] on label "P37 Rosin: Bluntz (H/I) 1g" at bounding box center [257, 148] width 117 height 11
click at [207, 165] on label "P37 Rosin: Gorilla Works (I) 1g" at bounding box center [247, 167] width 97 height 11
click at [209, 181] on label "P37 Rosin: Sacred Sour F2 (H/S) 1g" at bounding box center [255, 185] width 112 height 11
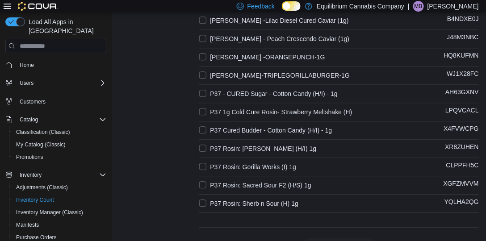
click at [204, 201] on label "P37 Rosin: Sherb n Sour (H) 1g" at bounding box center [248, 203] width 99 height 11
click at [225, 89] on label "P37 - CURED Sugar - Cotton Candy (H/I) - 1g" at bounding box center [268, 93] width 138 height 11
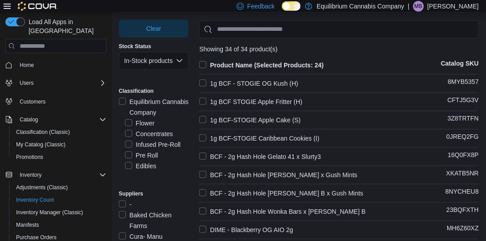
scroll to position [0, 0]
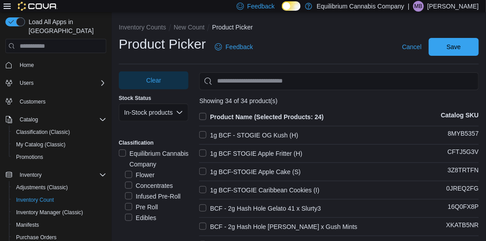
click at [119, 155] on label "Equilibrium Cannabis Company" at bounding box center [154, 158] width 70 height 21
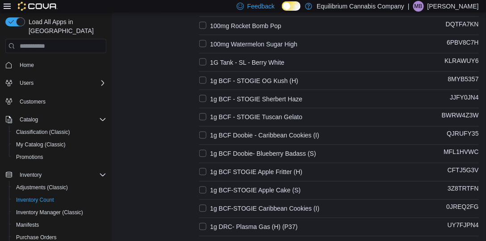
scroll to position [280, 0]
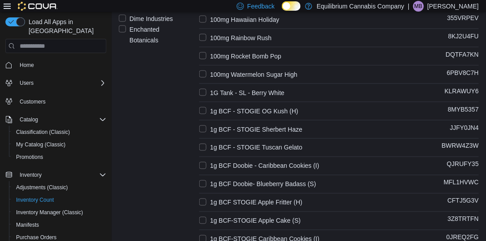
click at [206, 92] on label "1G Tank - SL - Berry White" at bounding box center [241, 93] width 85 height 11
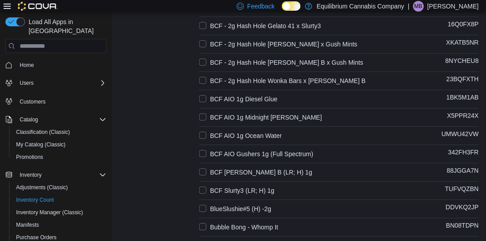
scroll to position [689, 0]
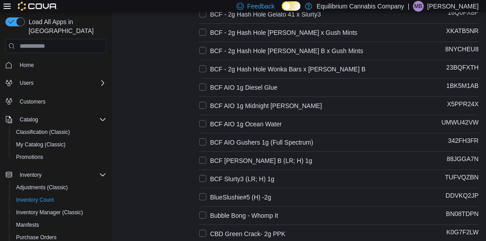
click at [217, 84] on label "BCF AIO 1g Diesel Glue" at bounding box center [238, 87] width 78 height 11
click at [223, 104] on label "BCF AIO 1g Midnight [PERSON_NAME]" at bounding box center [260, 105] width 123 height 11
click at [230, 119] on label "BCF AIO 1g Ocean Water" at bounding box center [240, 124] width 83 height 11
click at [238, 142] on label "BCF AIO Gushers 1g (Full Spectrum)" at bounding box center [256, 142] width 114 height 11
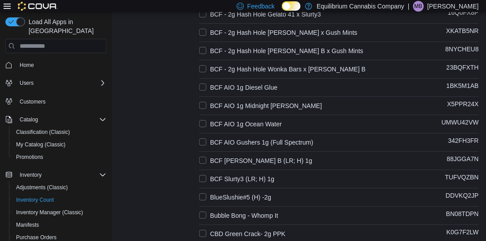
click at [240, 156] on label "BCF [PERSON_NAME] B (LR; H) 1g" at bounding box center [255, 160] width 113 height 11
click at [242, 176] on label "BCF Slurty3 (LR; H) 1g" at bounding box center [236, 179] width 75 height 11
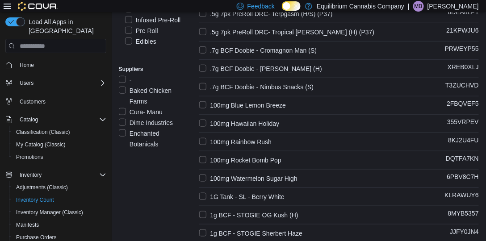
scroll to position [84, 0]
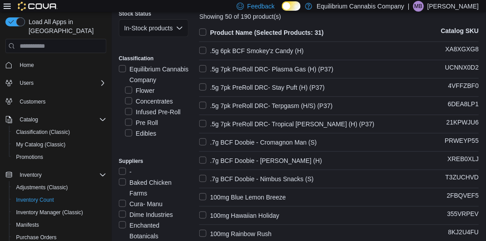
click at [127, 67] on label "Equilibrium Cannabis Company" at bounding box center [154, 74] width 70 height 21
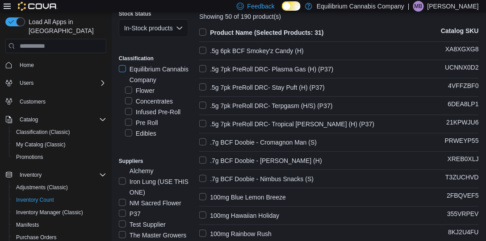
scroll to position [127, 0]
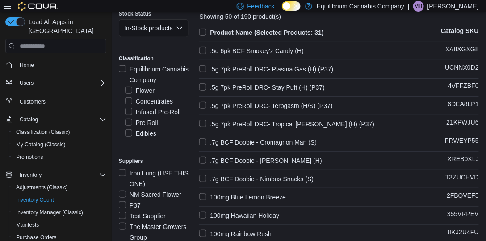
click at [122, 173] on label "Iron Lung (USE THIS ONE)" at bounding box center [154, 178] width 70 height 21
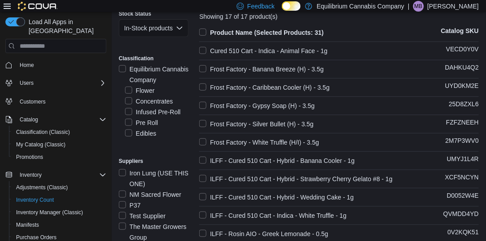
click at [207, 50] on label "Cured 510 Cart - Indica - Animal Face - 1g" at bounding box center [263, 51] width 128 height 11
click at [203, 156] on label "ILFF - Cured 510 Cart - Hybrid - Banana Cooler - 1g" at bounding box center [276, 160] width 155 height 11
click at [208, 175] on label "ILFF - Cured 510 Cart - Hybrid - Strawberry Cherry Gelato #8 - 1g" at bounding box center [295, 179] width 193 height 11
click at [209, 197] on label "ILFF - Cured 510 Cart - Hybrid - Wedding Cake - 1g" at bounding box center [276, 197] width 154 height 11
drag, startPoint x: 208, startPoint y: 217, endPoint x: 202, endPoint y: 221, distance: 7.3
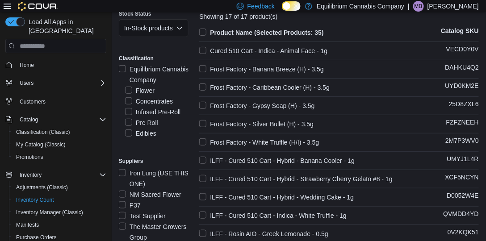
click at [206, 218] on label "ILFF - Cured 510 Cart - Indica - White Truffle - 1g" at bounding box center [272, 215] width 147 height 11
click at [202, 232] on label "ILFF - Rosin AIO - Greek Lemonade - 0.5g" at bounding box center [263, 234] width 129 height 11
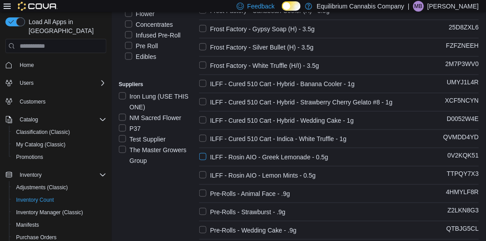
scroll to position [187, 0]
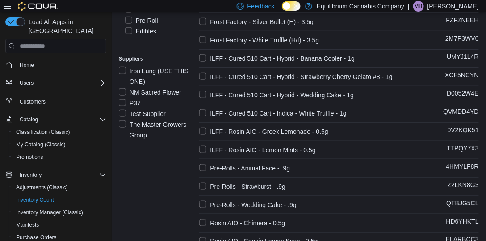
click at [202, 149] on label "ILFF - Rosin AIO - Lemon Mints - 0.5g" at bounding box center [257, 150] width 117 height 11
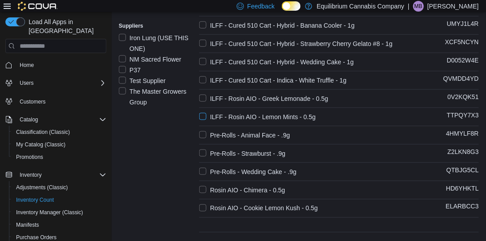
scroll to position [246, 0]
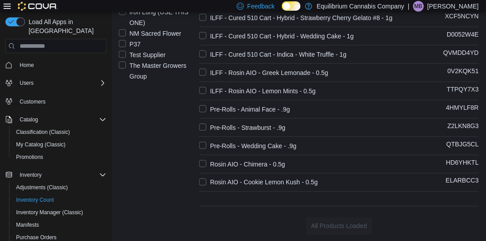
click at [276, 184] on label "Rosin AIO - Cookie Lemon Kush - 0.5g" at bounding box center [258, 182] width 118 height 11
click at [270, 169] on div "Product Name (Selected Products: 39) Catalog SKU Cured 510 Cart - Indica - Anim…" at bounding box center [339, 31] width 280 height 330
click at [247, 163] on label "Rosin AIO - Chimera - 0.5g" at bounding box center [242, 164] width 86 height 11
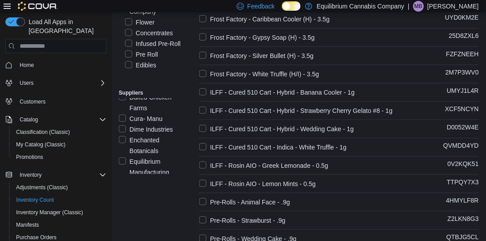
scroll to position [0, 0]
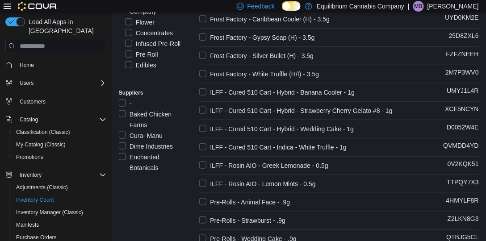
click at [154, 142] on label "Dime Industries" at bounding box center [146, 146] width 54 height 11
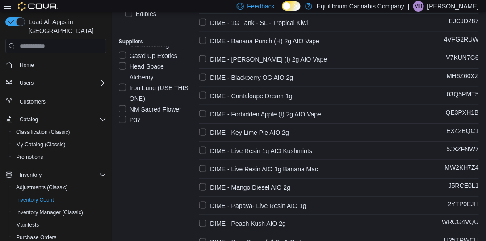
scroll to position [102, 0]
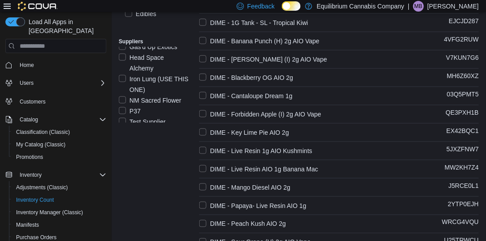
click at [139, 87] on label "Iron Lung (USE THIS ONE)" at bounding box center [154, 84] width 70 height 21
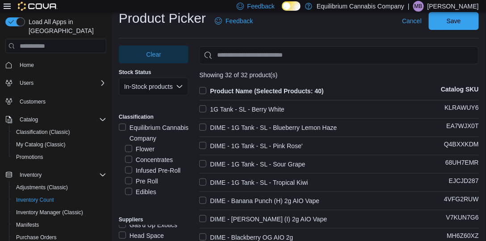
scroll to position [51, 0]
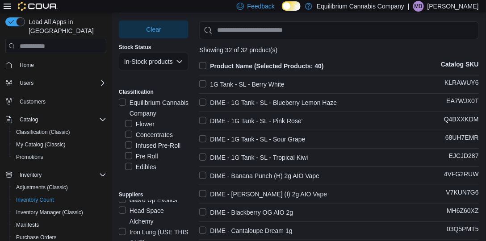
click at [204, 100] on label "DIME - 1G Tank - SL - Blueberry Lemon Haze" at bounding box center [268, 102] width 138 height 11
click at [206, 124] on label "DIME - 1G Tank - SL - Pink Rose'" at bounding box center [250, 121] width 103 height 11
click at [208, 140] on label "DIME - 1G Tank - SL - Sour Grape" at bounding box center [252, 139] width 106 height 11
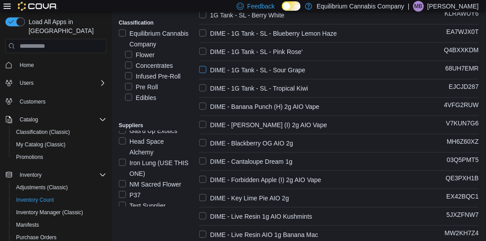
scroll to position [127, 0]
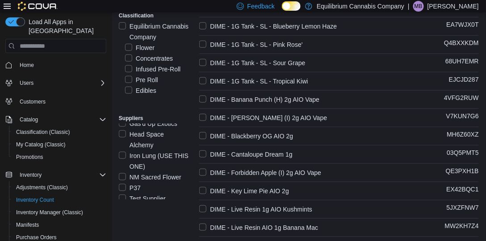
click at [208, 79] on label "DIME - 1G Tank - SL - Tropical Kiwi" at bounding box center [253, 81] width 109 height 11
click at [206, 98] on label "DIME - Banana Punch (H) 2g AIO Vape" at bounding box center [259, 99] width 120 height 11
click at [209, 114] on label "DIME - Berry White (I) 2g AIO Vape" at bounding box center [263, 118] width 128 height 11
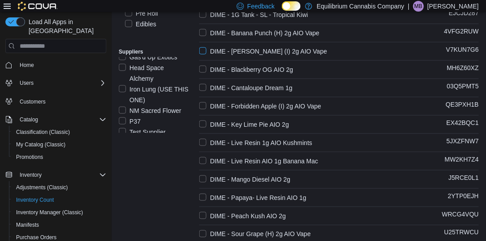
scroll to position [204, 0]
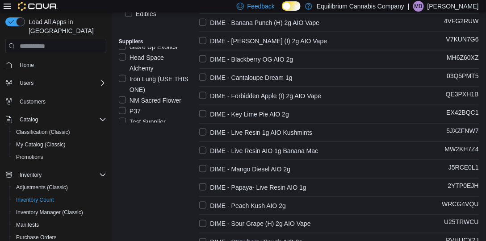
click at [205, 95] on label "DIME - Forbidden Apple (I) 2g AIO Vape" at bounding box center [260, 96] width 122 height 11
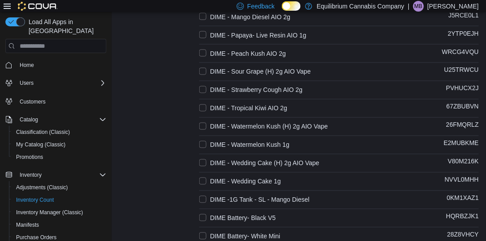
scroll to position [357, 0]
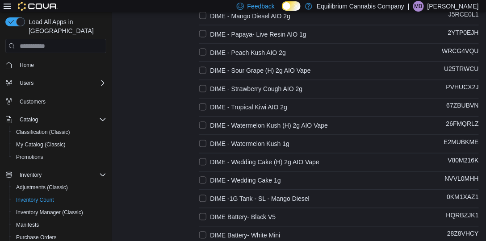
click at [204, 72] on label "DIME - Sour Grape (H) 2g AIO Vape" at bounding box center [254, 71] width 111 height 11
click at [209, 157] on label "DIME - Wedding Cake (H) 2g AIO Vape" at bounding box center [259, 162] width 120 height 11
click at [208, 122] on label "DIME - Watermelon Kush (H) 2g AIO Vape" at bounding box center [263, 126] width 129 height 11
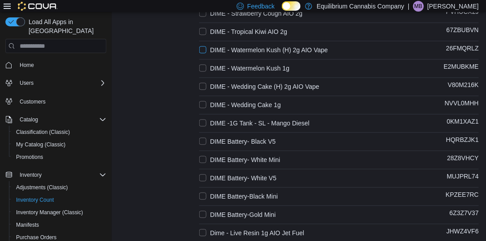
scroll to position [434, 0]
click at [204, 118] on label "DIME -1G Tank - SL - Mango Diesel" at bounding box center [254, 122] width 110 height 11
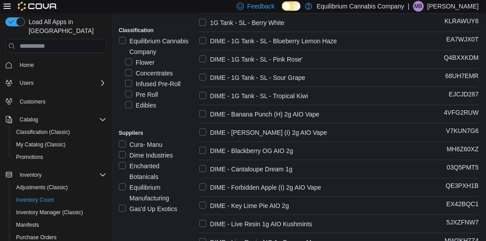
scroll to position [25, 0]
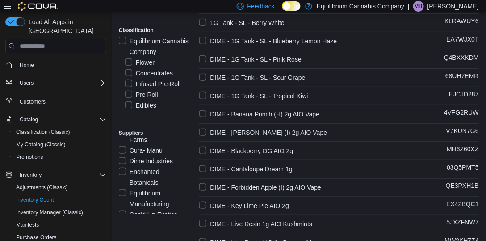
click at [132, 163] on label "Dime Industries" at bounding box center [146, 161] width 54 height 11
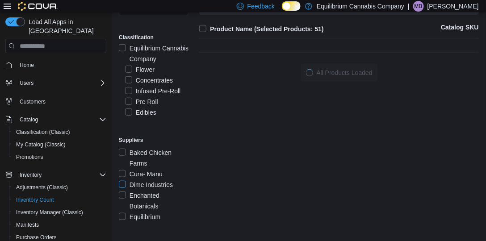
scroll to position [0, 0]
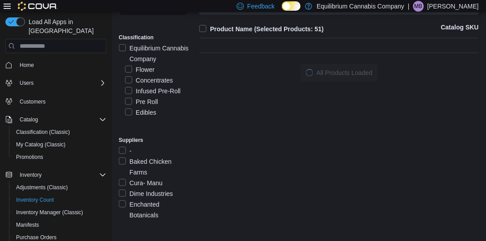
click at [134, 163] on label "Baked Chicken Farms" at bounding box center [154, 166] width 70 height 21
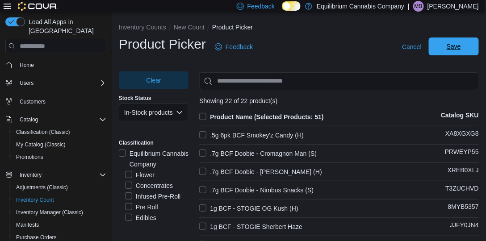
click at [454, 47] on span "Save" at bounding box center [454, 46] width 14 height 9
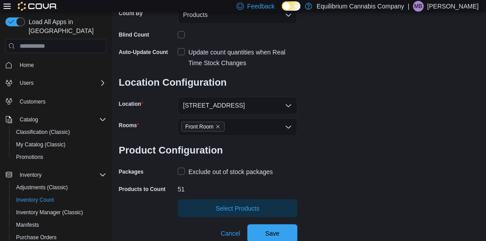
scroll to position [138, 0]
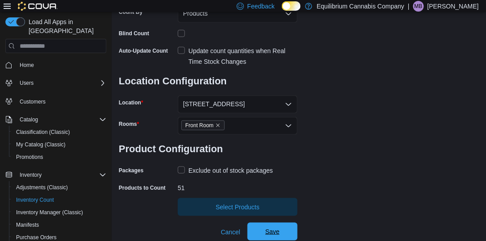
click at [290, 226] on span "Save" at bounding box center [272, 232] width 39 height 18
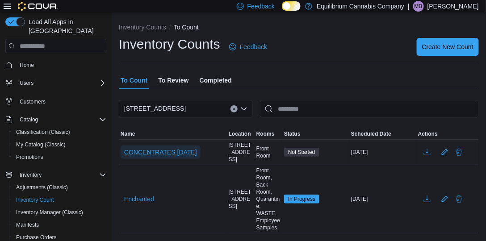
click at [169, 150] on span "CONCENTRATES 8.10.25" at bounding box center [160, 152] width 73 height 9
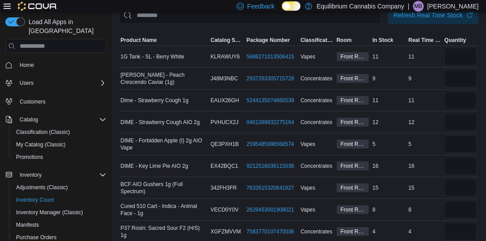
scroll to position [76, 0]
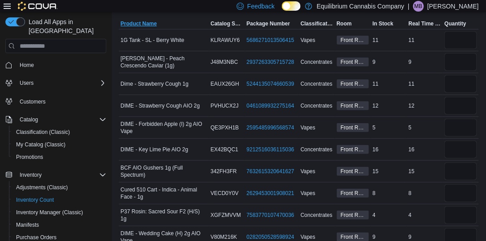
click at [146, 25] on span "Product Name" at bounding box center [139, 23] width 36 height 7
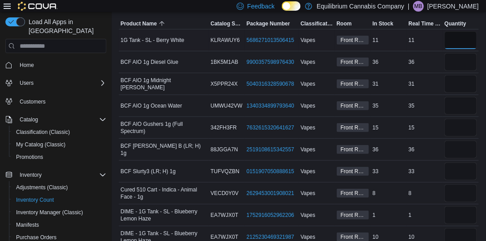
click at [476, 37] on input "number" at bounding box center [460, 40] width 33 height 18
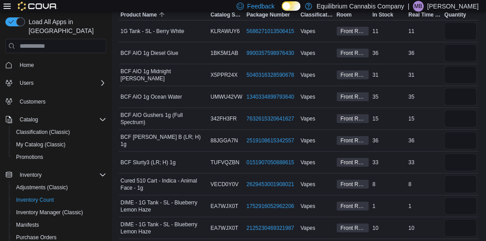
scroll to position [51, 0]
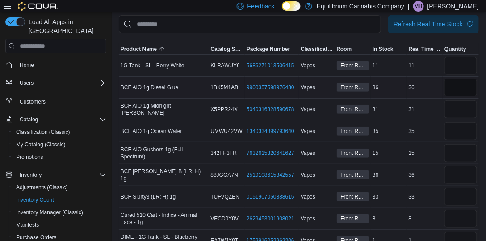
click at [477, 83] on input "number" at bounding box center [460, 88] width 33 height 18
type input "**"
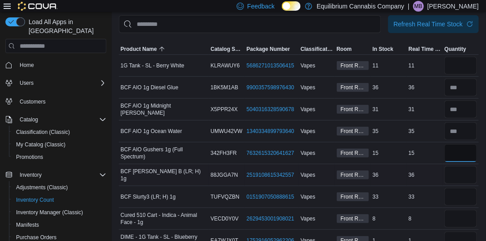
type input "**"
click at [475, 71] on input "number" at bounding box center [460, 66] width 33 height 18
type input "**"
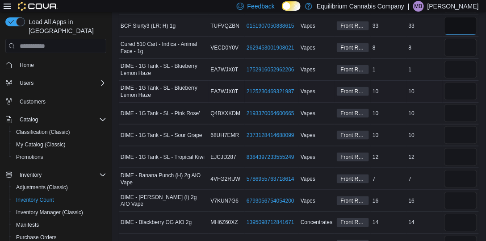
scroll to position [230, 0]
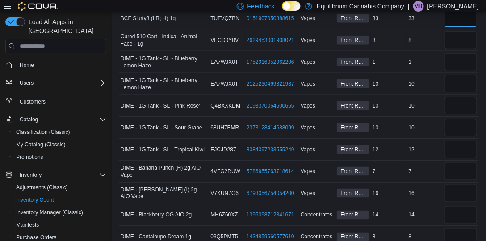
type input "**"
click at [457, 31] on input "number" at bounding box center [460, 40] width 33 height 18
type input "*"
click at [475, 55] on input "number" at bounding box center [460, 62] width 33 height 18
type input "*"
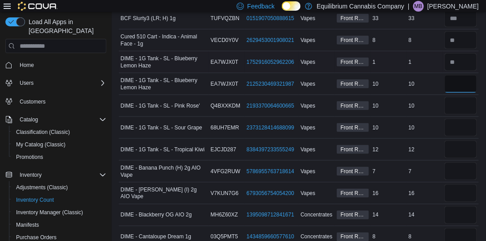
type input "**"
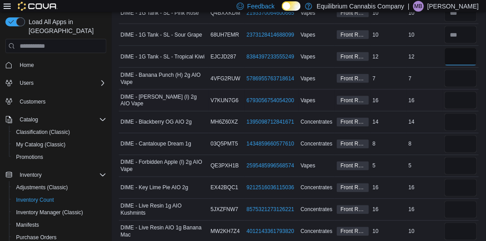
scroll to position [331, 0]
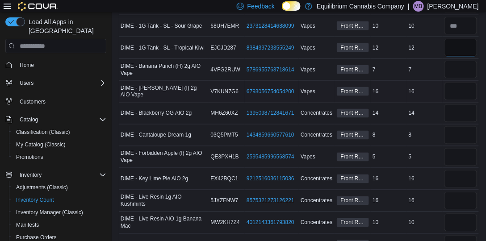
type input "**"
type input "*"
type input "**"
click at [459, 84] on input "number" at bounding box center [460, 92] width 33 height 18
type input "**"
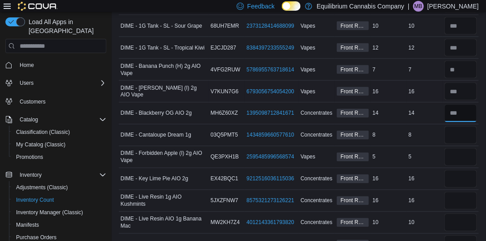
type input "**"
type input "*"
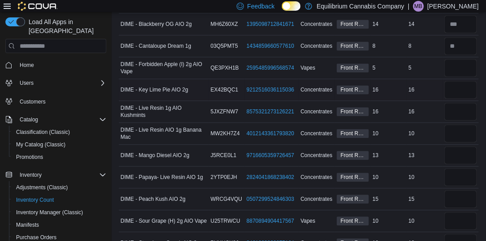
scroll to position [408, 0]
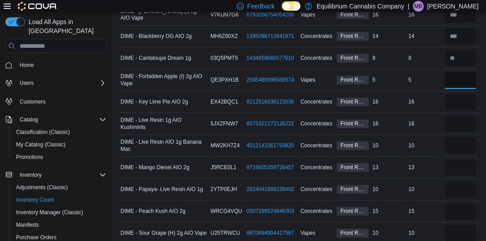
click at [454, 81] on input "number" at bounding box center [460, 80] width 33 height 18
type input "*"
type input "**"
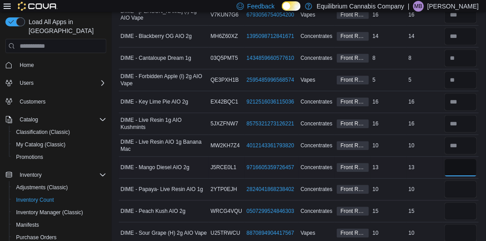
click at [461, 164] on input "number" at bounding box center [460, 168] width 33 height 18
type input "*"
type input "**"
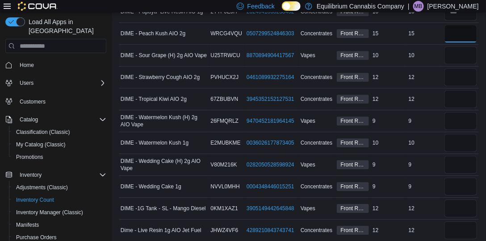
scroll to position [587, 0]
type input "**"
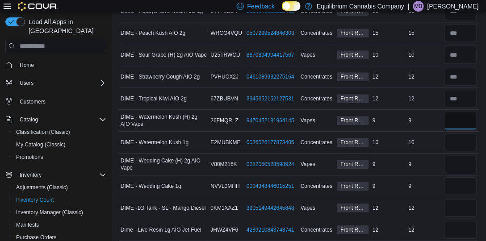
type input "*"
type input "**"
type input "*"
type input "**"
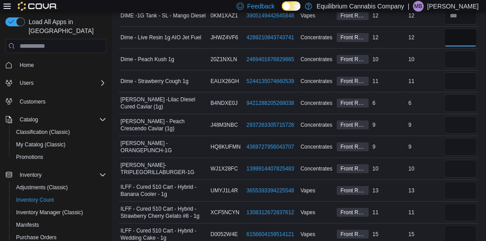
scroll to position [791, 0]
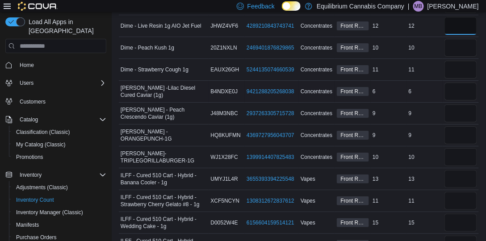
type input "**"
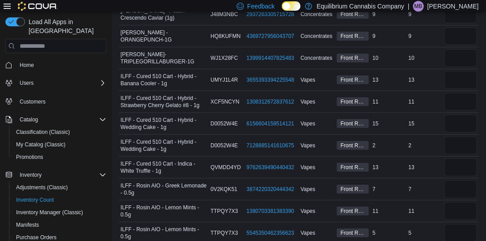
scroll to position [893, 0]
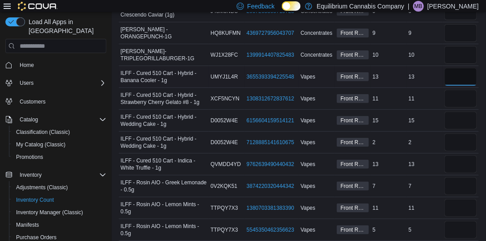
click at [475, 70] on input "number" at bounding box center [460, 77] width 33 height 18
type input "**"
type input "*"
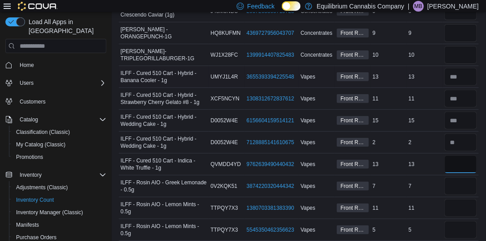
type input "**"
type input "*"
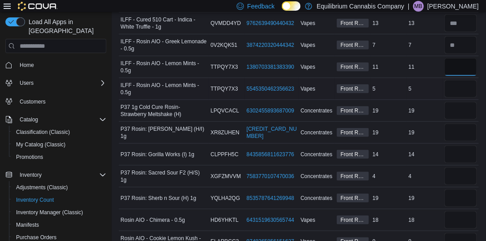
scroll to position [1042, 0]
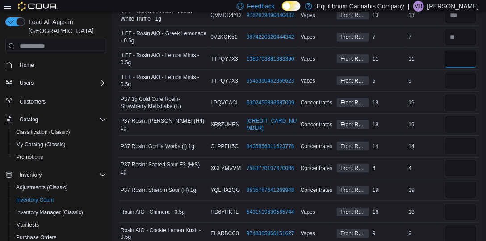
type input "**"
click at [461, 54] on input "number" at bounding box center [460, 59] width 33 height 18
click at [460, 54] on input "number" at bounding box center [460, 59] width 33 height 18
click at [468, 75] on input "number" at bounding box center [460, 81] width 33 height 18
type input "*"
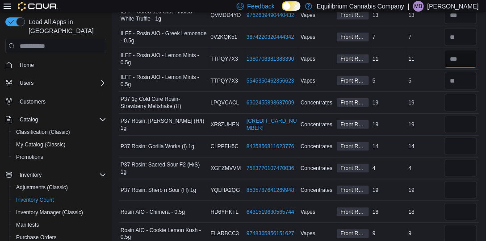
click at [459, 51] on input "number" at bounding box center [460, 59] width 33 height 18
type input "**"
type input "*"
type input "**"
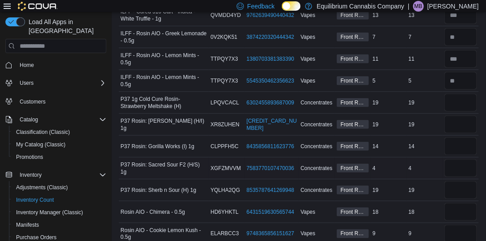
click at [464, 158] on div at bounding box center [460, 168] width 36 height 21
click at [463, 142] on input "number" at bounding box center [460, 147] width 33 height 18
type input "**"
click at [464, 118] on input "number" at bounding box center [460, 125] width 33 height 18
type input "**"
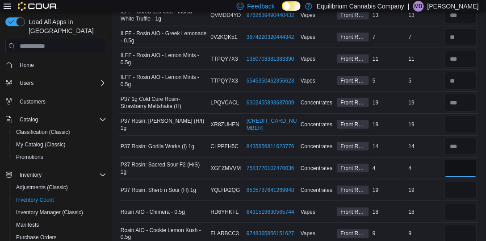
click at [462, 159] on input "number" at bounding box center [460, 168] width 33 height 18
type input "*"
type input "**"
click at [468, 205] on input "number" at bounding box center [460, 212] width 33 height 18
type input "**"
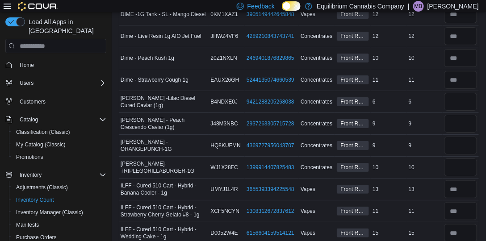
scroll to position [762, 0]
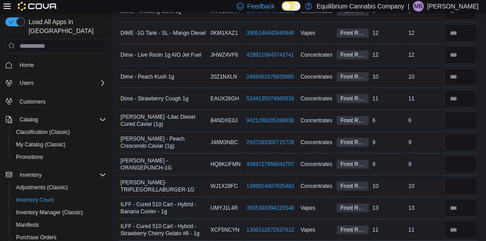
type input "*"
click at [467, 155] on input "number" at bounding box center [460, 164] width 33 height 18
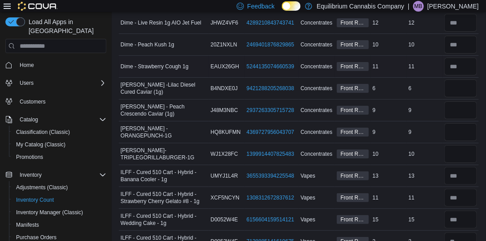
scroll to position [791, 0]
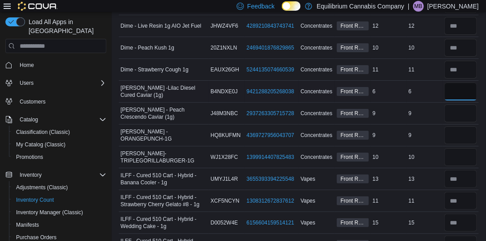
click at [456, 88] on input "number" at bounding box center [460, 92] width 33 height 18
click at [463, 112] on input "number" at bounding box center [460, 113] width 33 height 18
click at [463, 127] on input "number" at bounding box center [460, 135] width 33 height 18
type input "*"
click at [460, 148] on input "number" at bounding box center [460, 157] width 33 height 18
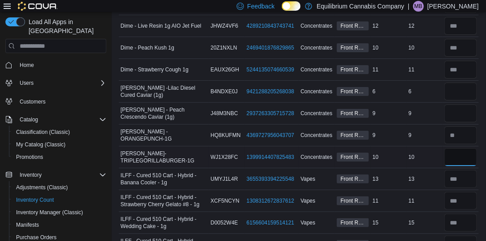
type input "*"
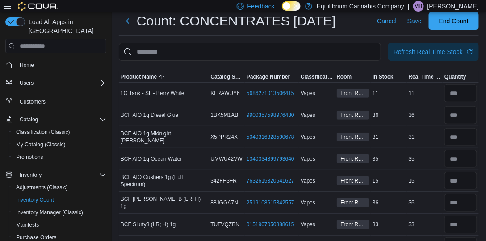
scroll to position [0, 0]
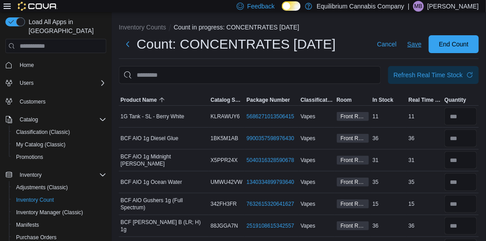
type input "**"
click at [425, 47] on button "Save" at bounding box center [414, 44] width 21 height 18
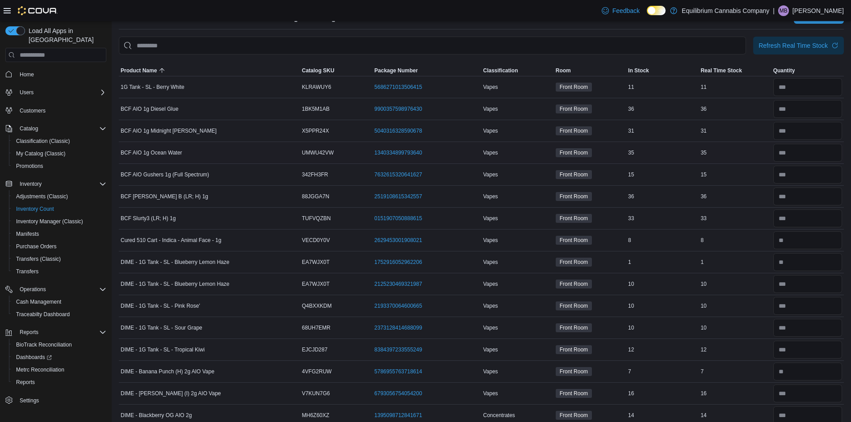
scroll to position [33, 0]
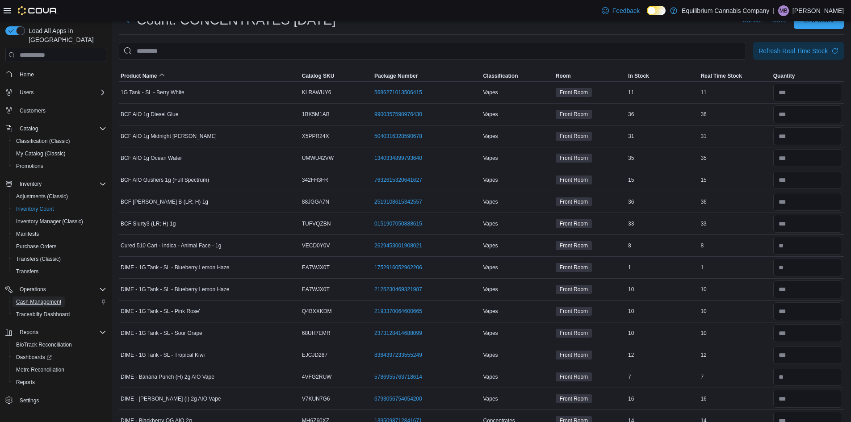
click at [44, 281] on span "Cash Management" at bounding box center [38, 301] width 45 height 7
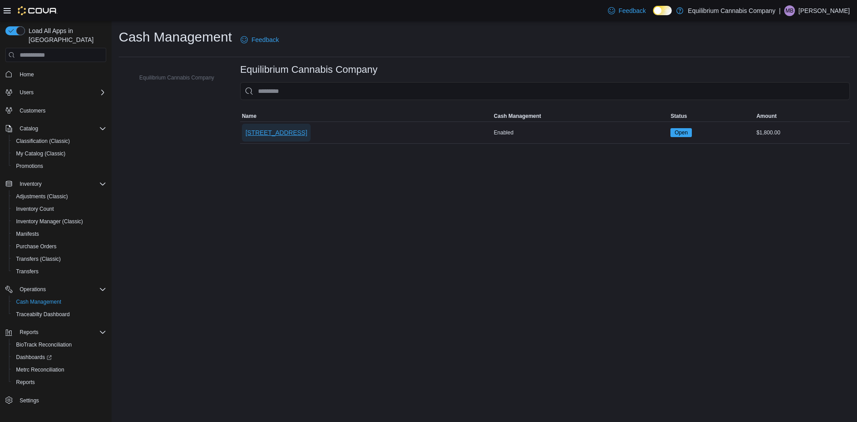
click at [259, 133] on span "[STREET_ADDRESS]" at bounding box center [277, 132] width 62 height 9
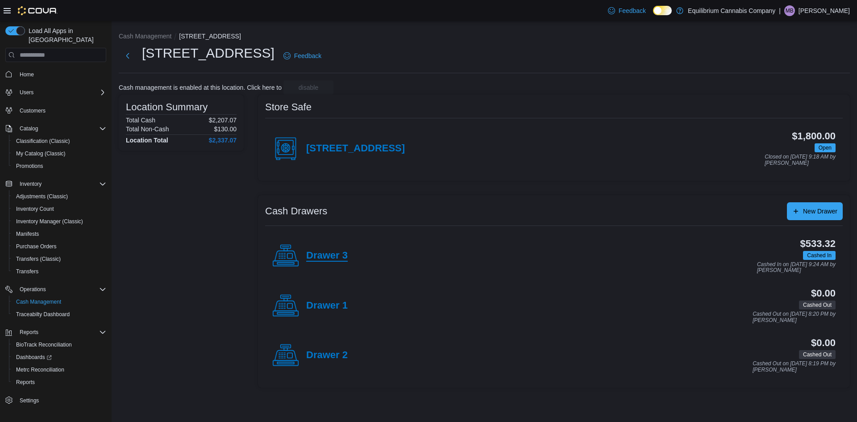
click at [324, 262] on h4 "Drawer 3" at bounding box center [327, 256] width 42 height 12
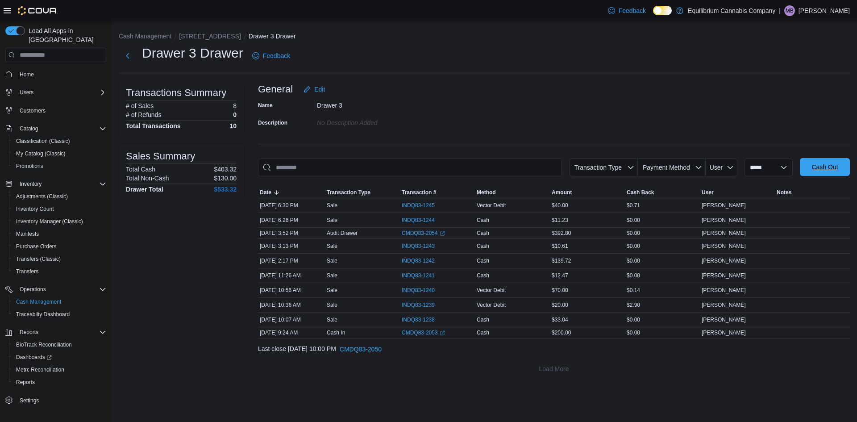
click at [571, 165] on span "Cash Out" at bounding box center [825, 167] width 39 height 18
